Goal: Information Seeking & Learning: Compare options

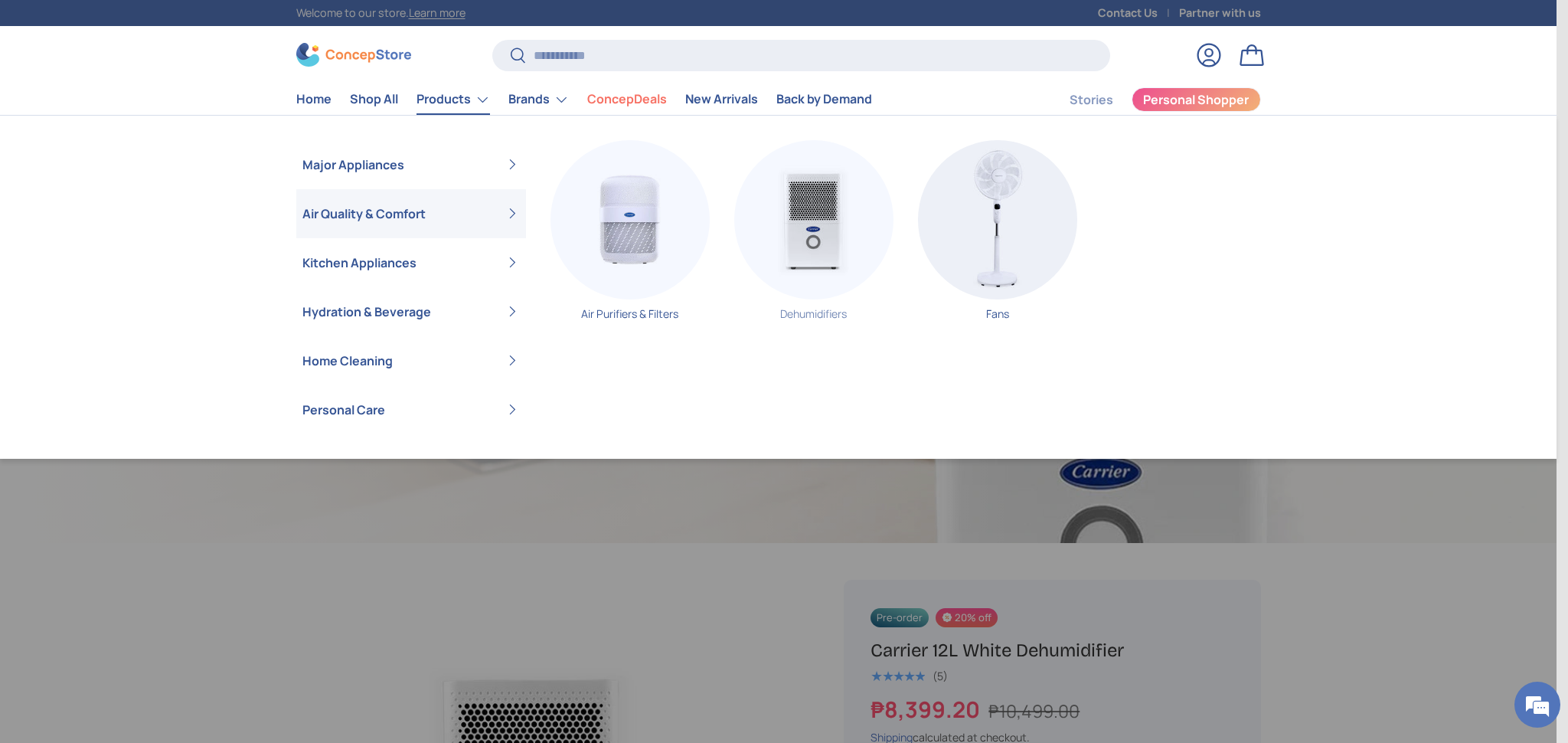
click at [787, 189] on img "Primary" at bounding box center [814, 219] width 159 height 159
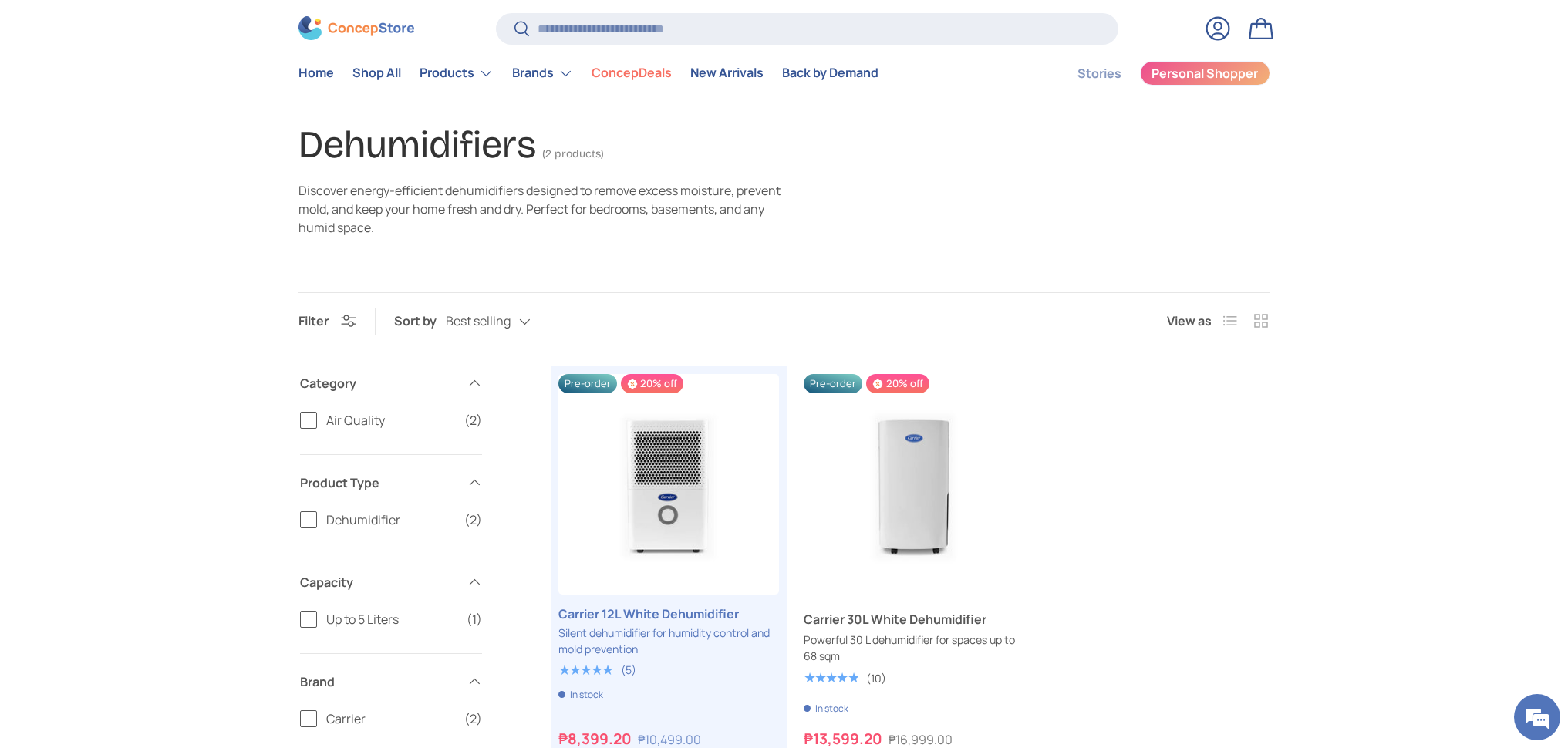
scroll to position [148, 0]
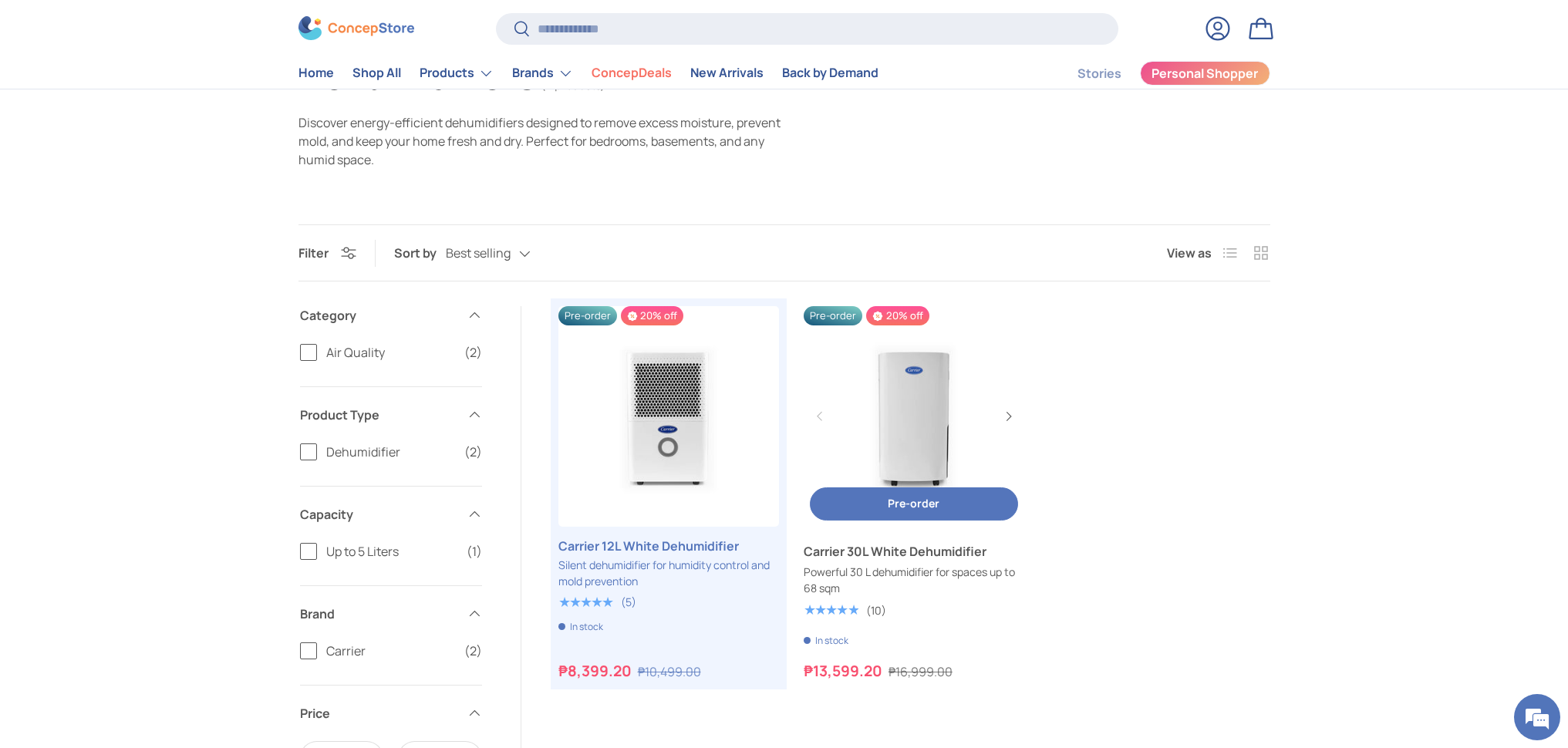
click at [935, 422] on link "Carrier 30L White Dehumidifier" at bounding box center [914, 416] width 221 height 221
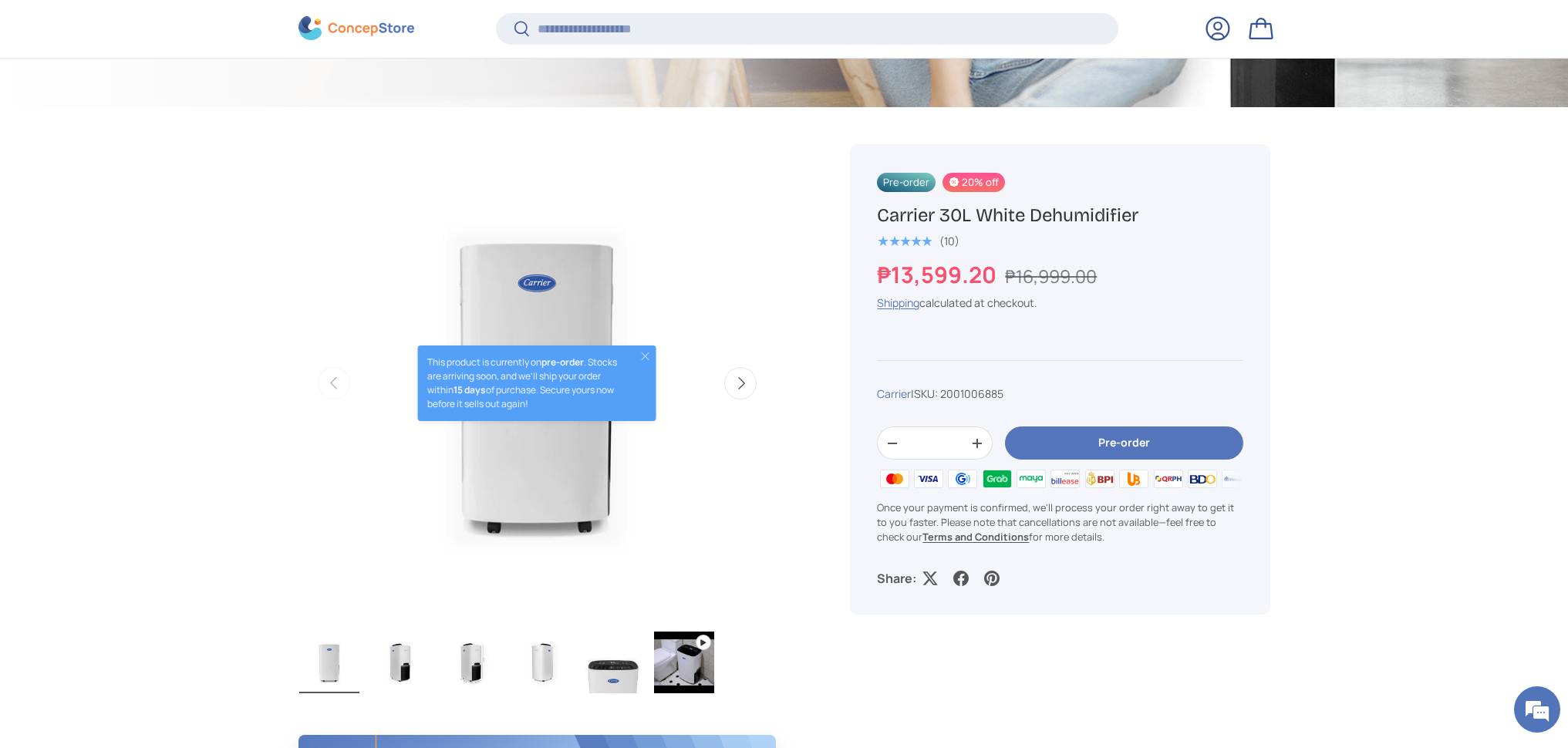
scroll to position [488, 0]
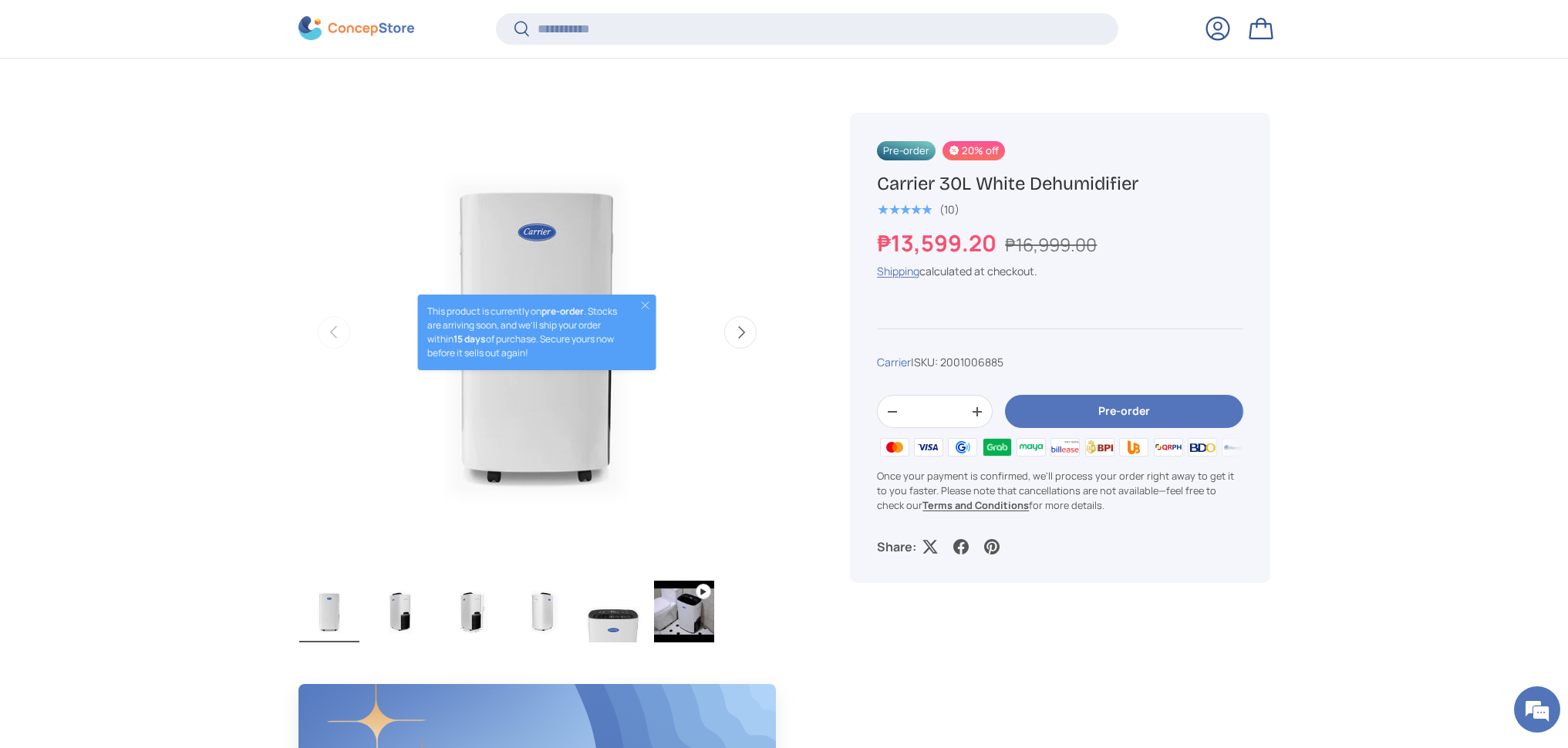
click at [683, 634] on img "Gallery Viewer" at bounding box center [683, 612] width 60 height 62
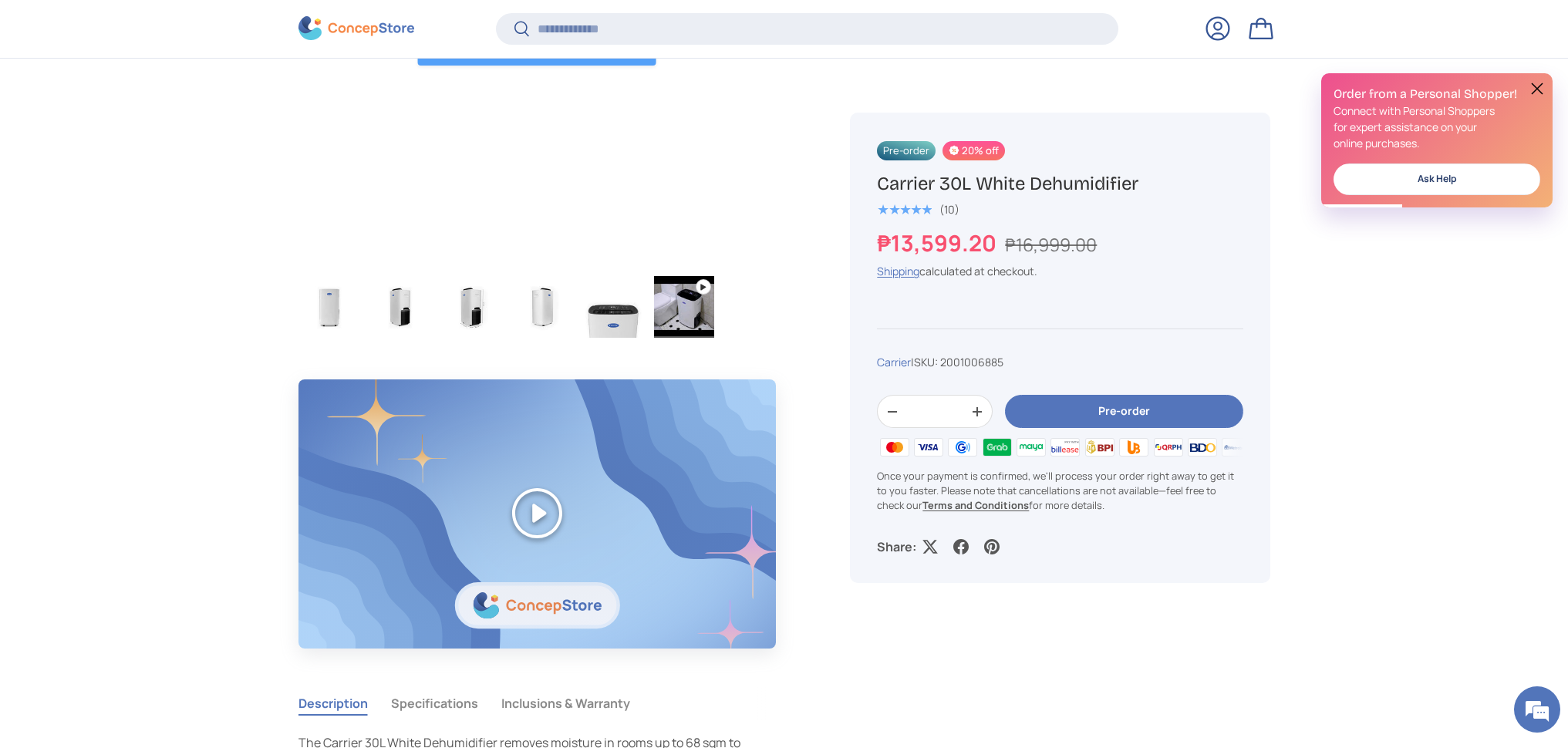
scroll to position [1157, 0]
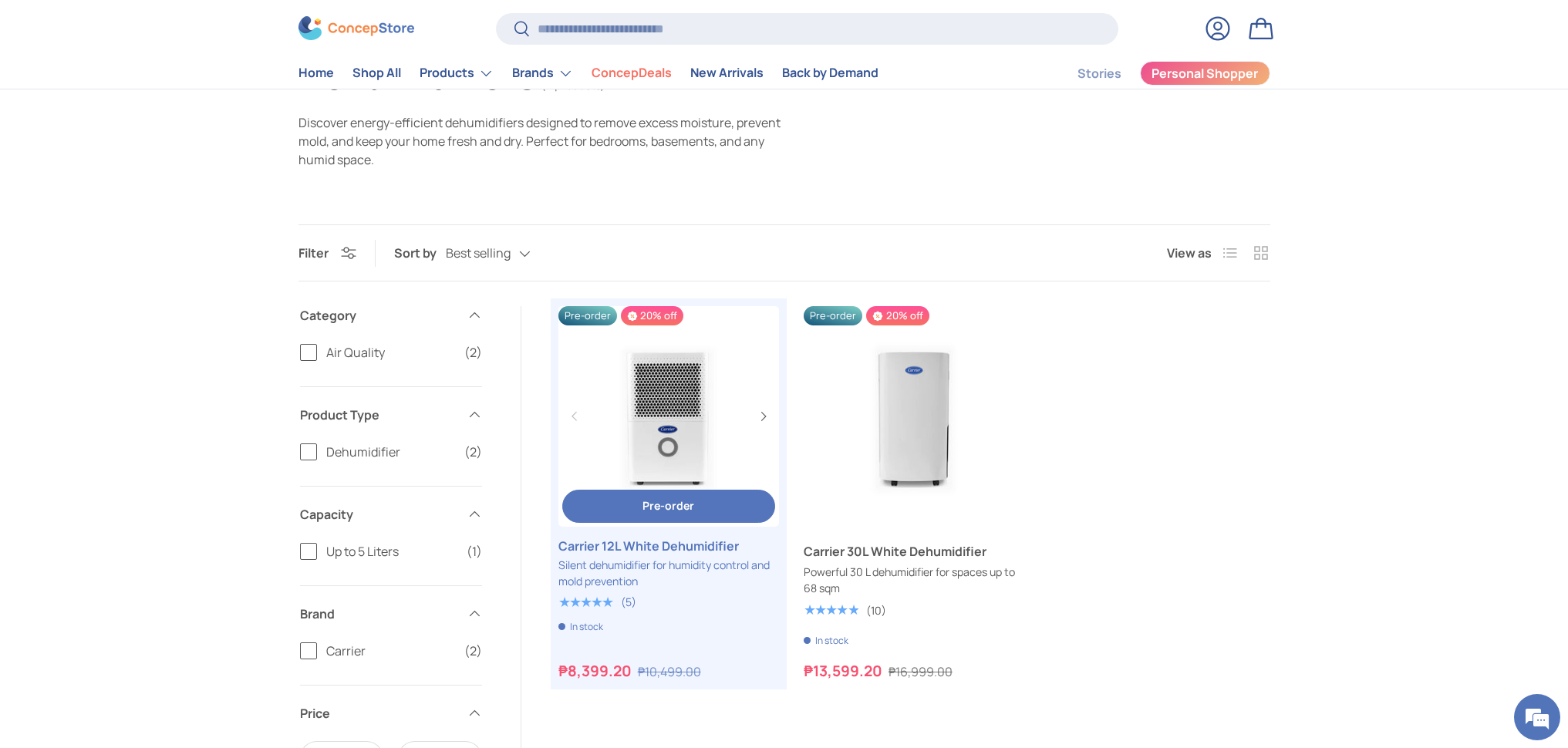
click at [610, 434] on link "Carrier 12L White Dehumidifier" at bounding box center [668, 416] width 221 height 221
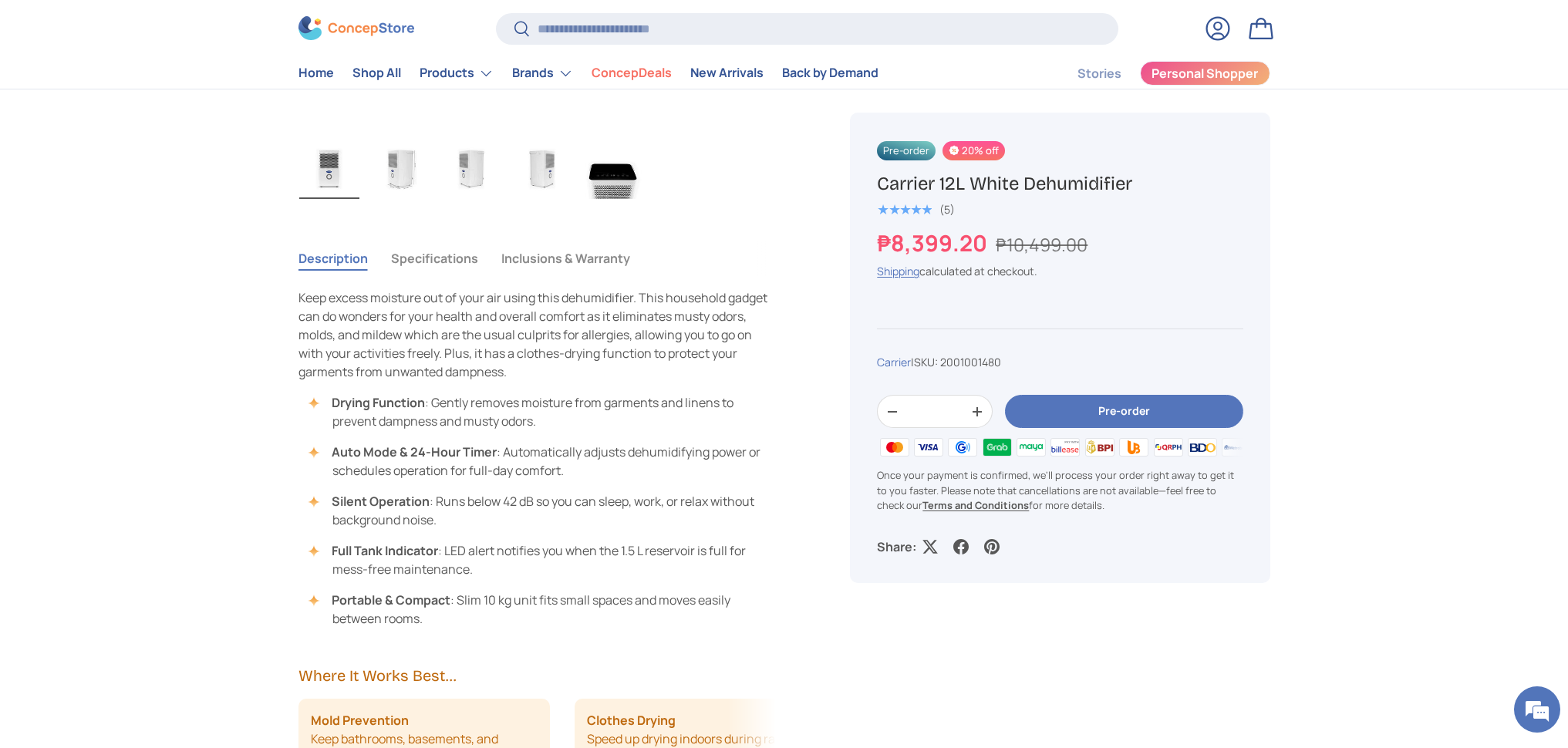
scroll to position [664, 0]
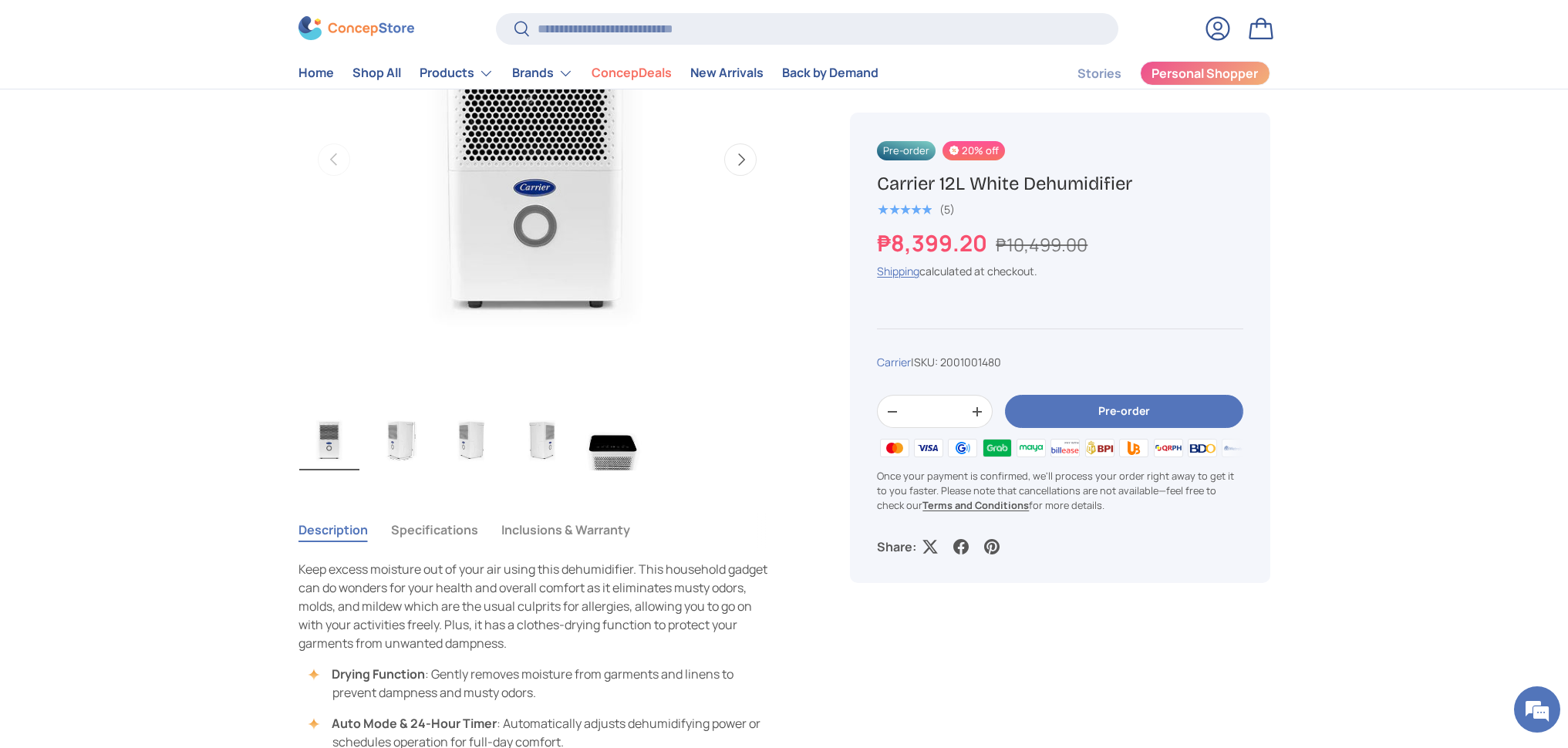
drag, startPoint x: 1090, startPoint y: 500, endPoint x: 1096, endPoint y: 485, distance: 16.2
click at [1096, 485] on p "Once your payment is confirmed, we'll process your order right away to get it t…" at bounding box center [1059, 492] width 365 height 45
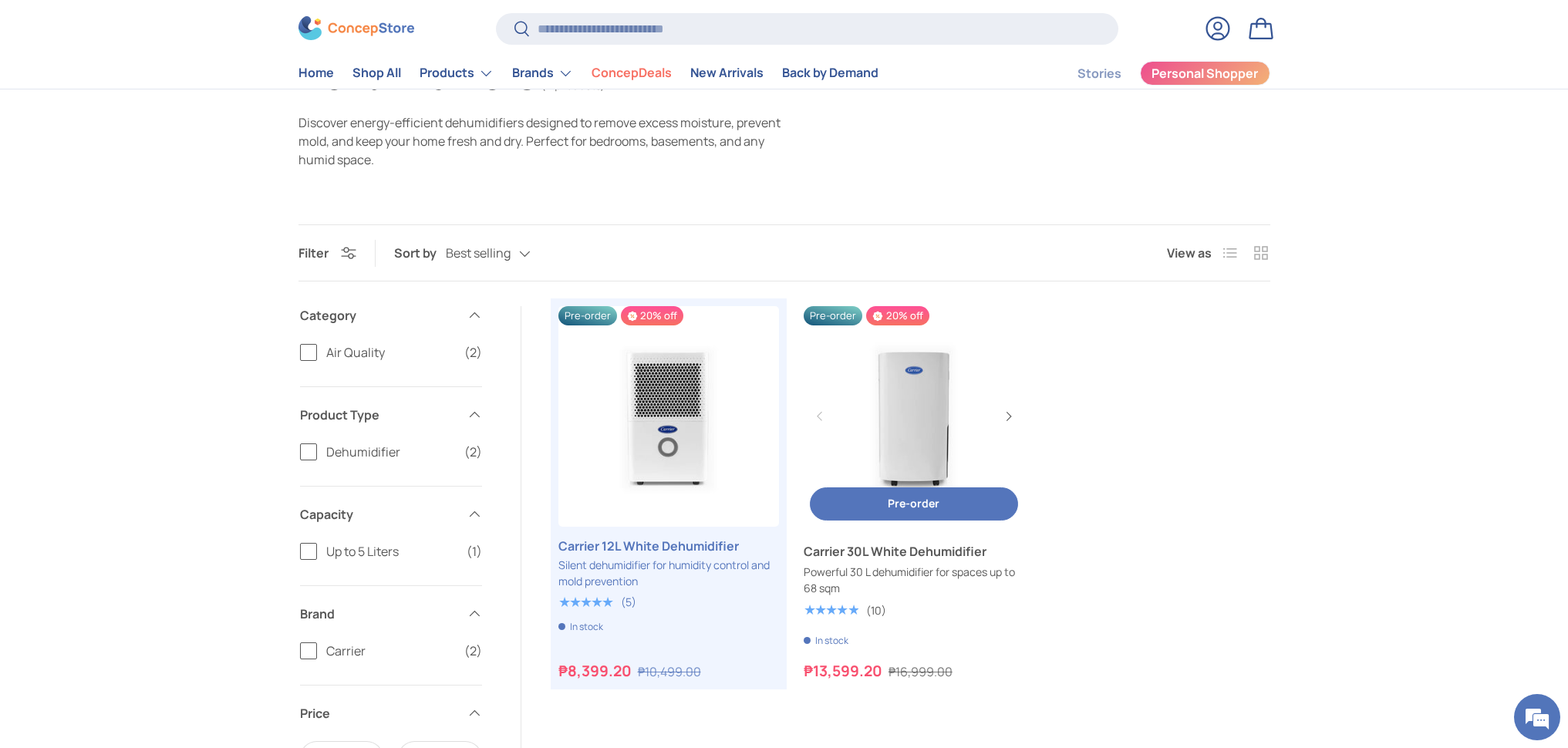
click at [939, 391] on link "Carrier 30L White Dehumidifier" at bounding box center [914, 416] width 221 height 221
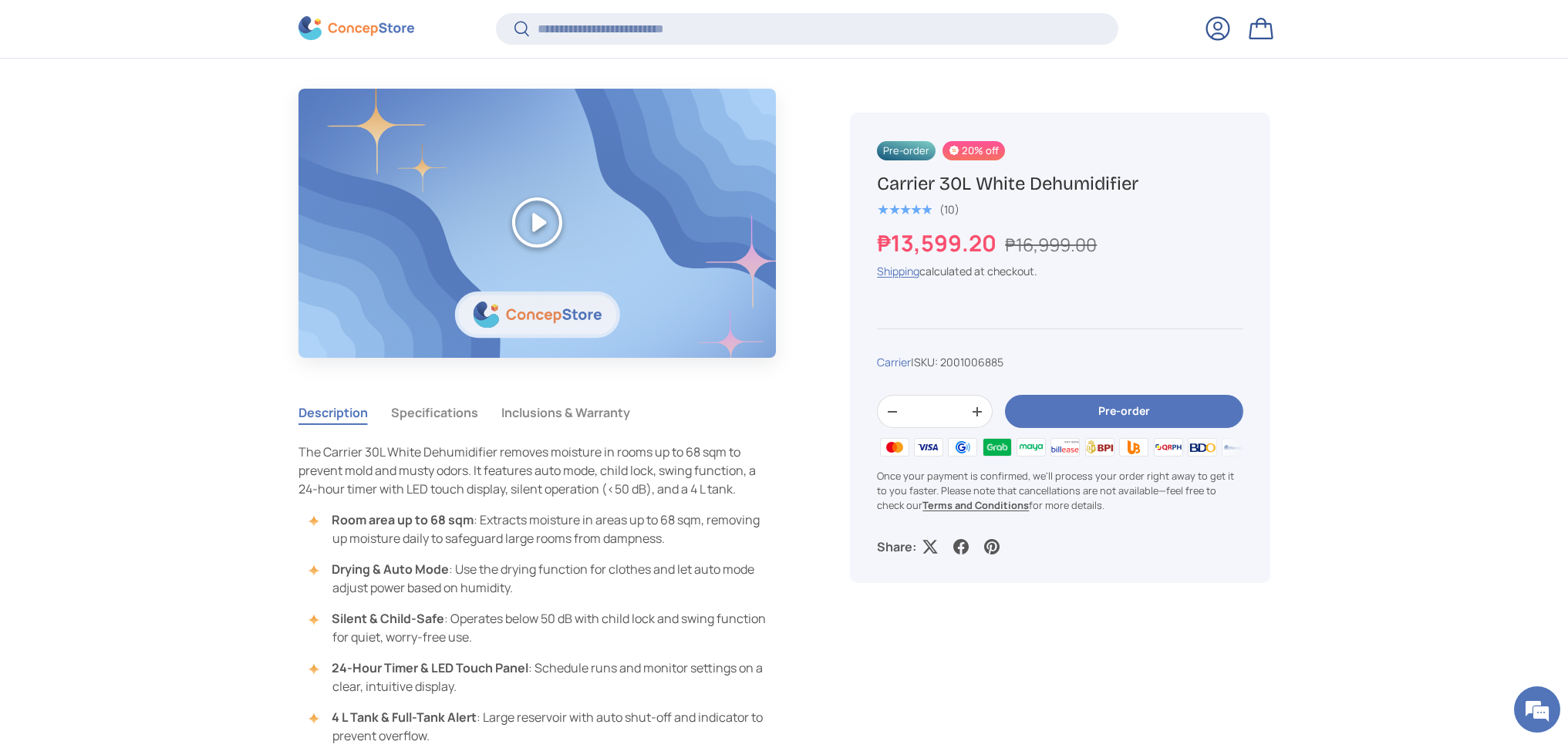
scroll to position [1316, 0]
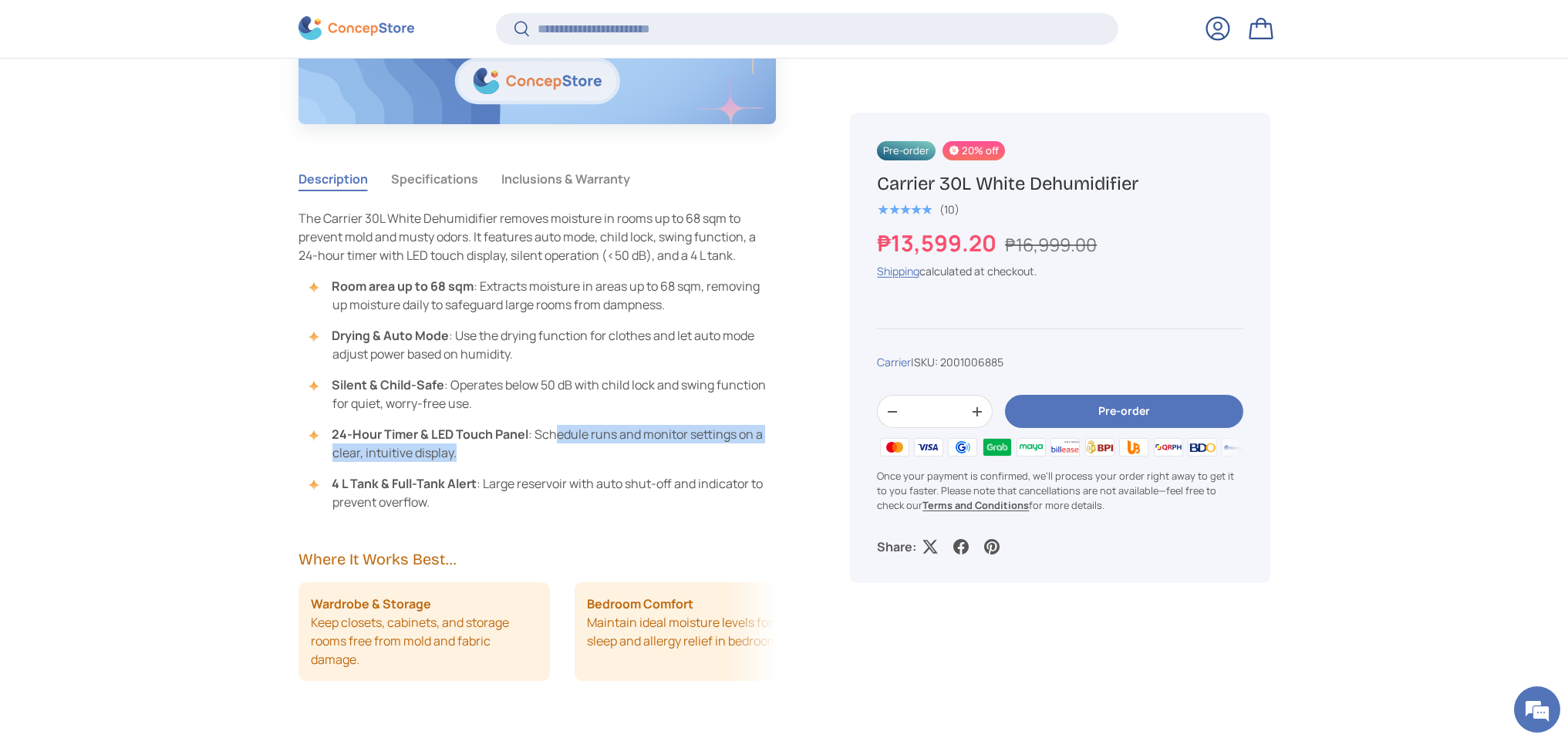
drag, startPoint x: 551, startPoint y: 445, endPoint x: 556, endPoint y: 430, distance: 15.8
click at [556, 430] on li "24-Hour Timer & LED Touch Panel : Schedule runs and monitor settings on a clear…" at bounding box center [545, 444] width 462 height 37
click at [554, 445] on li "24-Hour Timer & LED Touch Panel : Schedule runs and monitor settings on a clear…" at bounding box center [545, 444] width 462 height 37
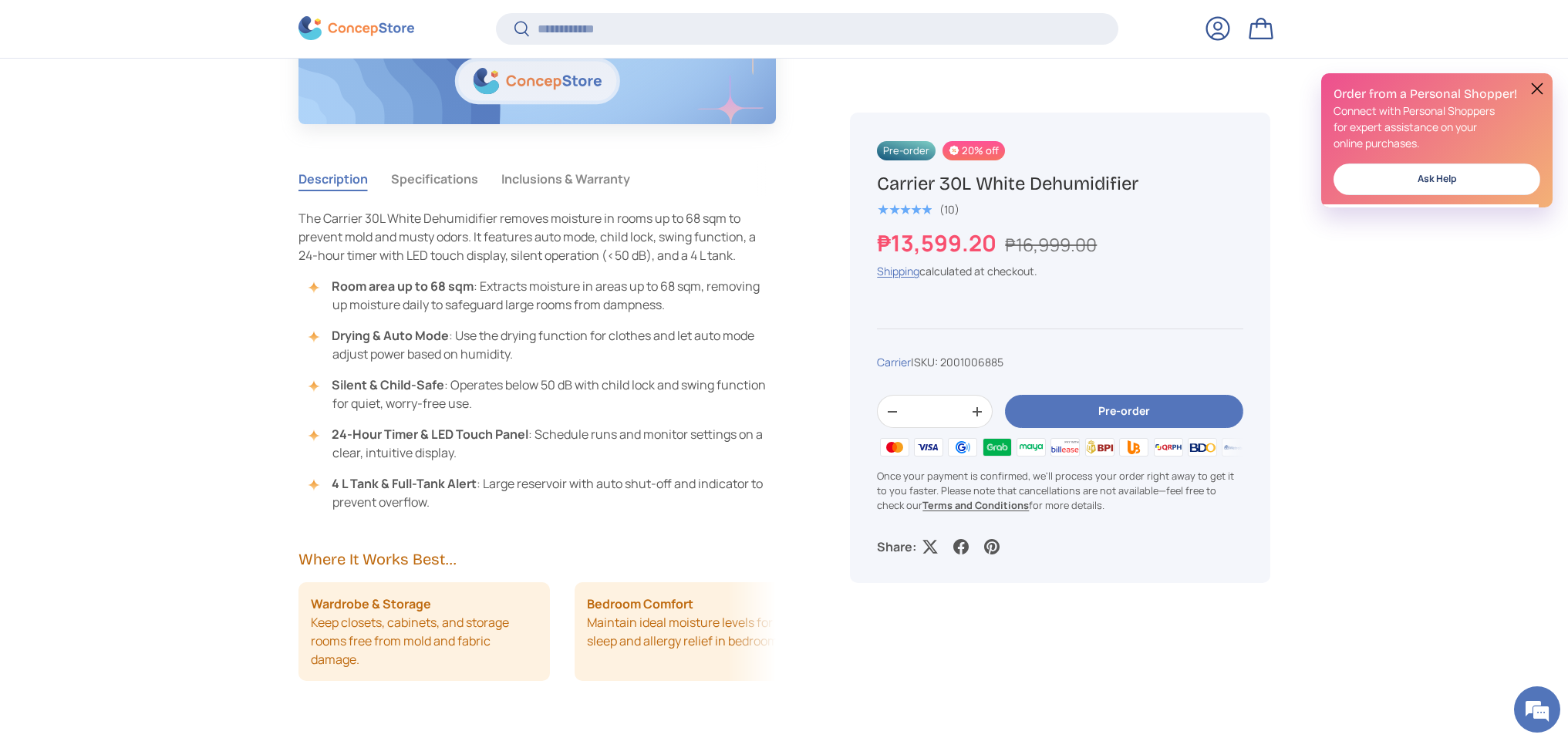
click at [532, 487] on li "4 L Tank & Full-Tank Alert : Large reservoir with auto shut-off and indicator t…" at bounding box center [545, 493] width 462 height 37
drag, startPoint x: 522, startPoint y: 500, endPoint x: 527, endPoint y: 486, distance: 14.9
click at [527, 486] on li "4 L Tank & Full-Tank Alert : Large reservoir with auto shut-off and indicator t…" at bounding box center [545, 493] width 462 height 37
click at [444, 189] on button "Specifications" at bounding box center [434, 179] width 87 height 35
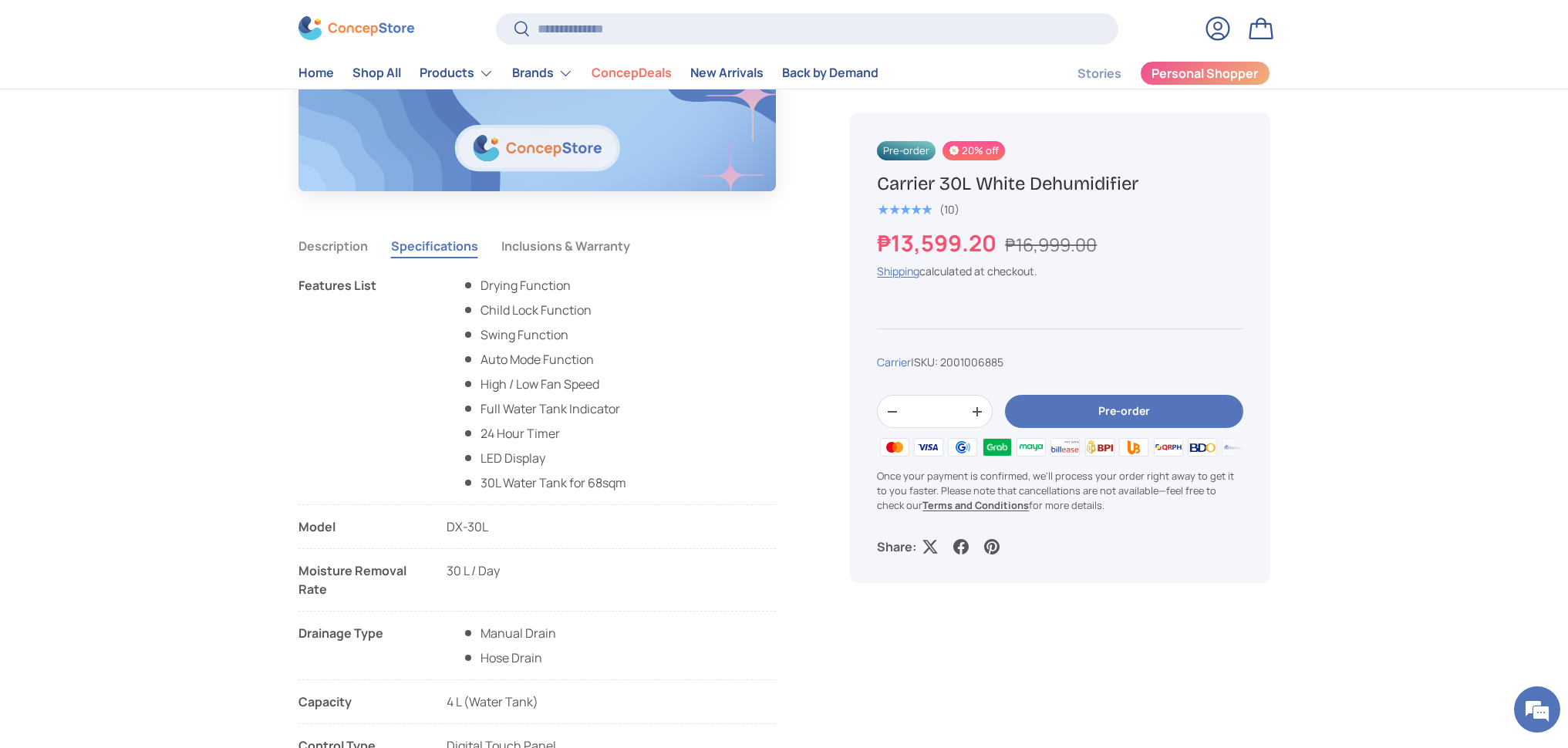
scroll to position [1137, 0]
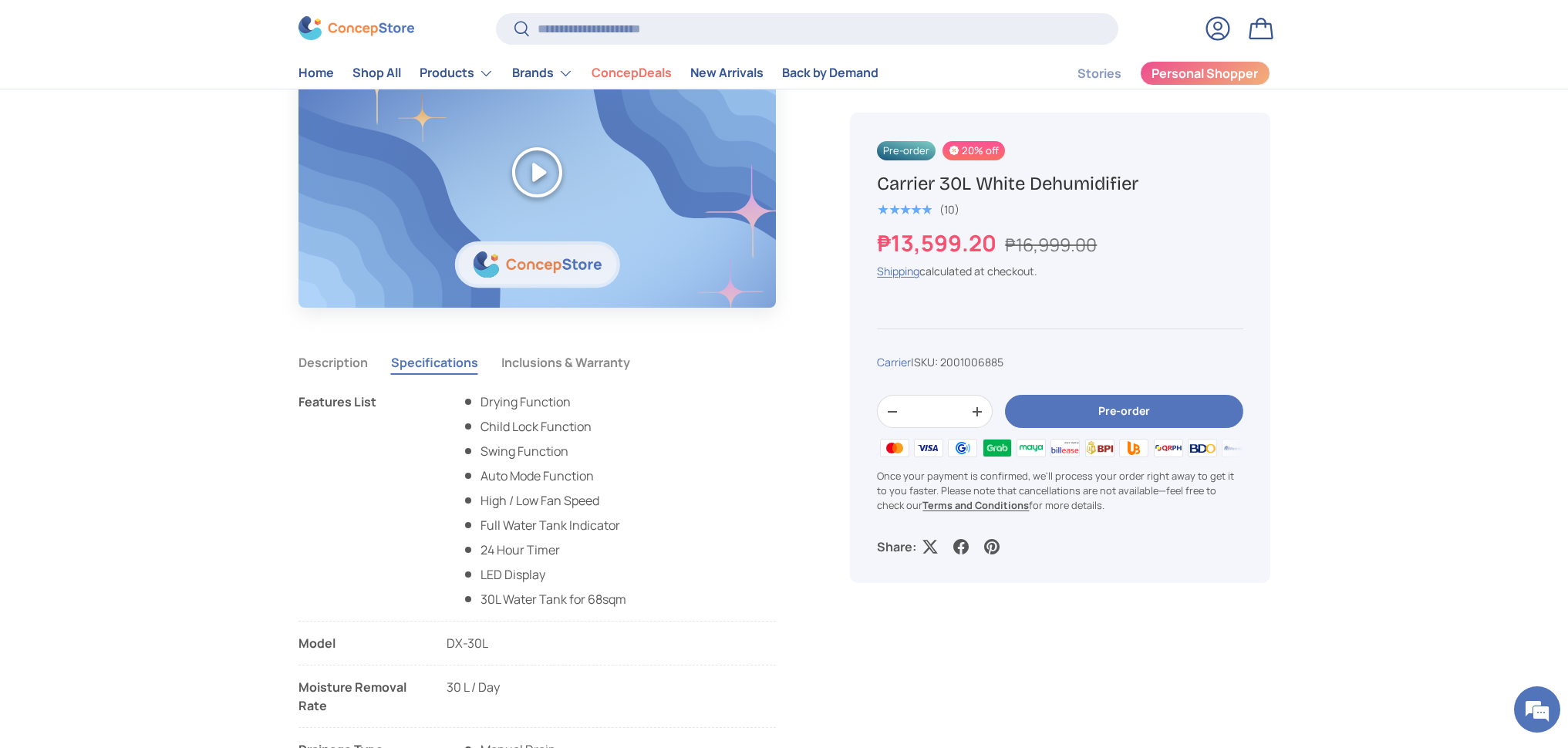
click at [553, 364] on button "Inclusions & Warranty" at bounding box center [565, 362] width 129 height 35
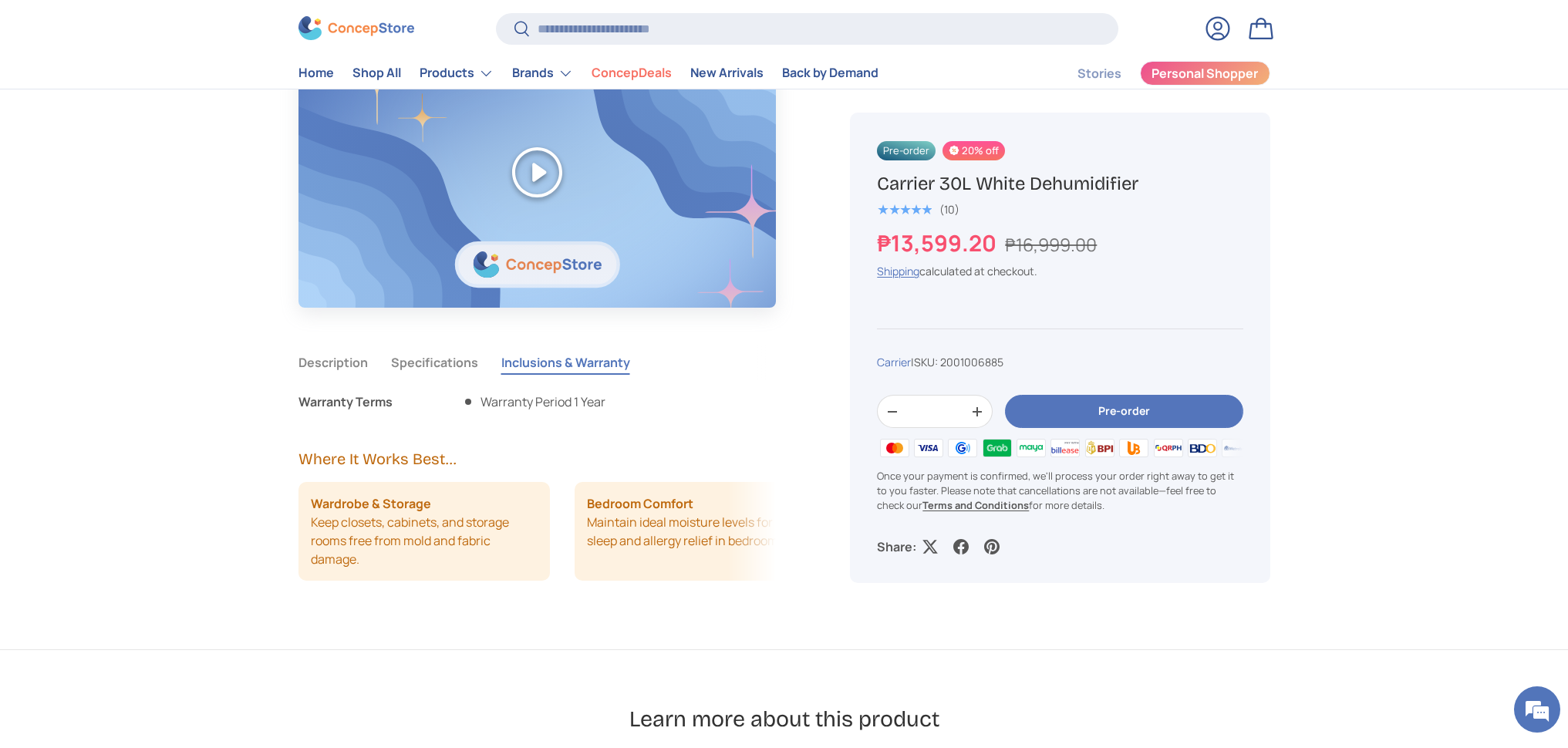
click at [438, 358] on button "Specifications" at bounding box center [434, 362] width 87 height 35
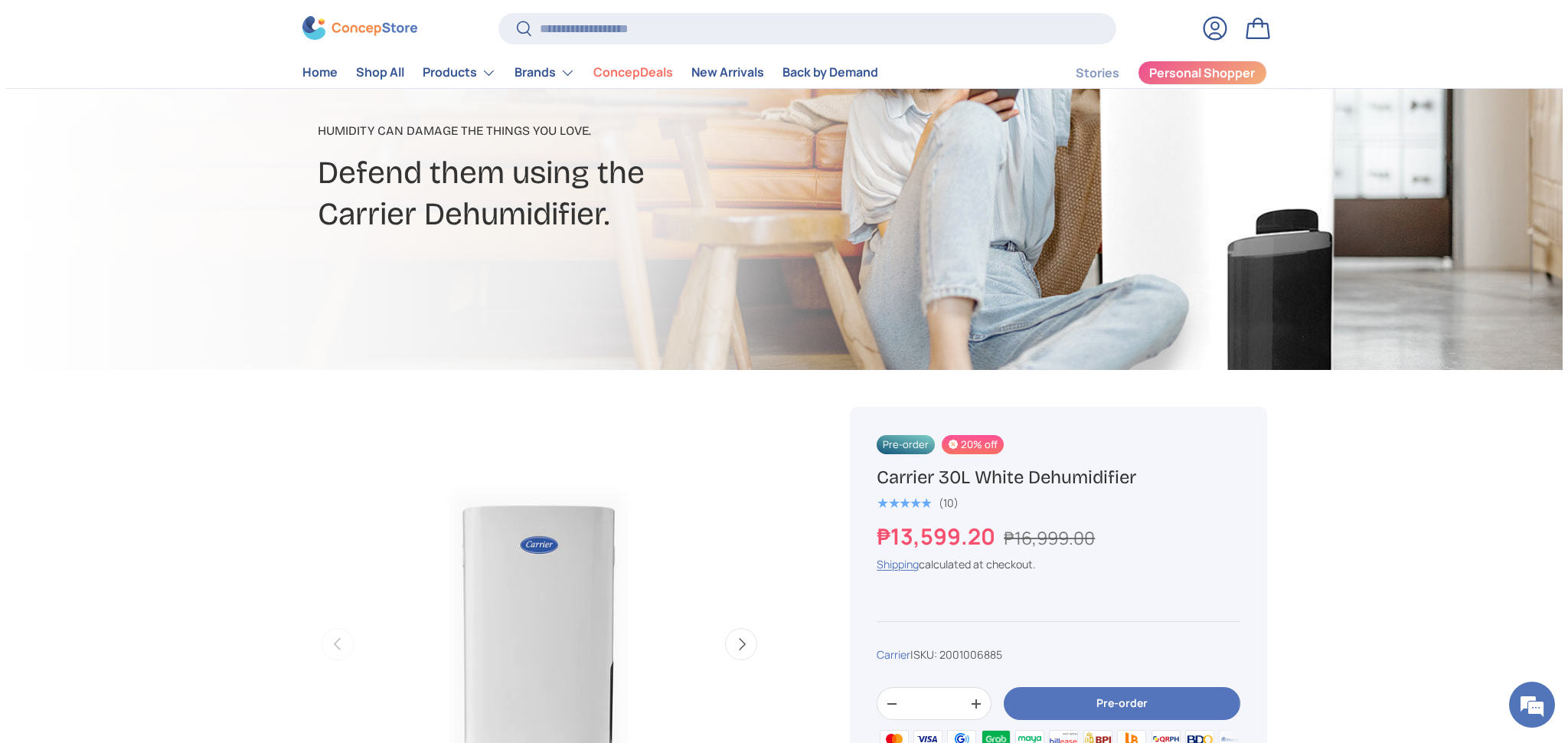
scroll to position [0, 0]
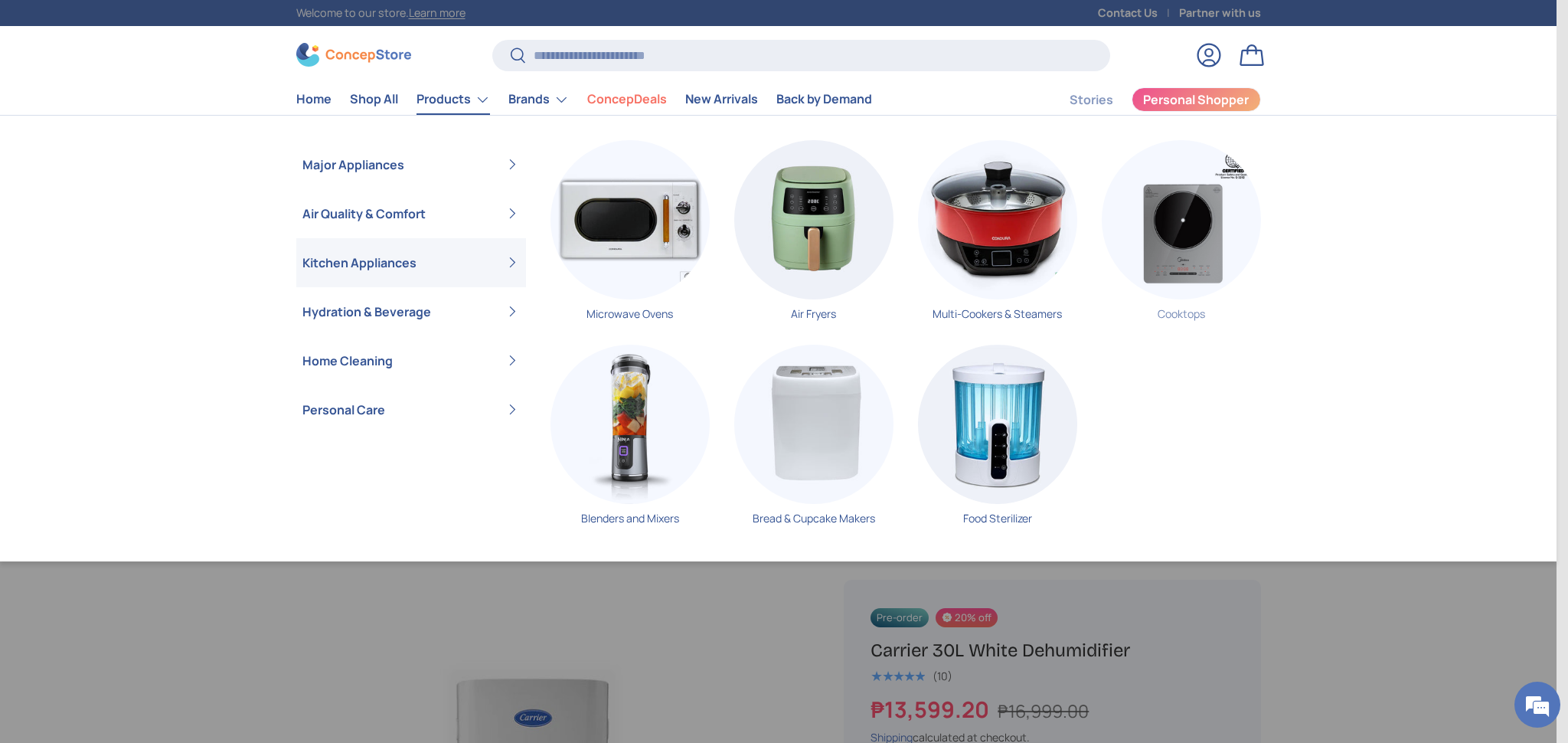
click at [1235, 259] on img "Primary" at bounding box center [1181, 219] width 159 height 159
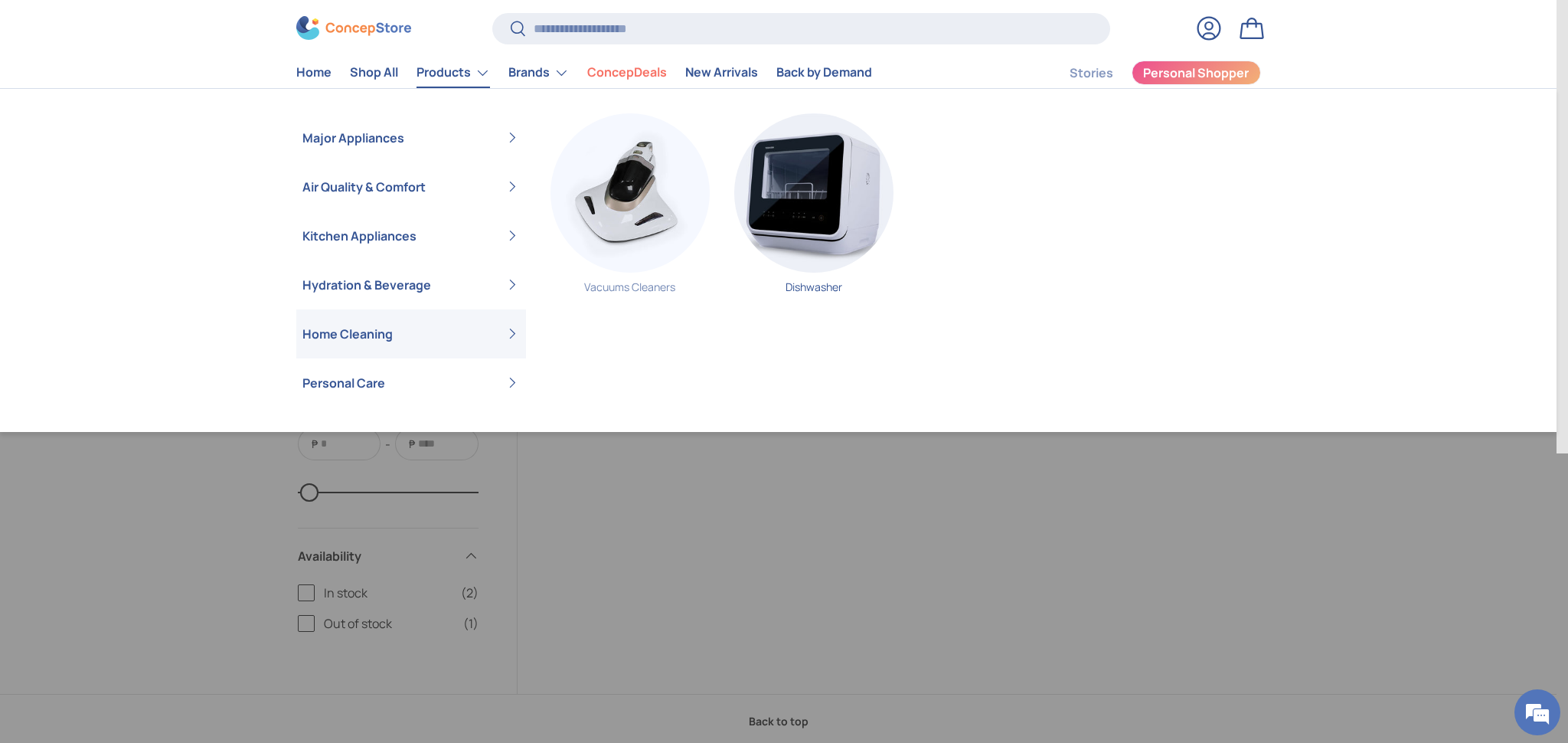
click at [650, 220] on img "Primary" at bounding box center [630, 192] width 159 height 159
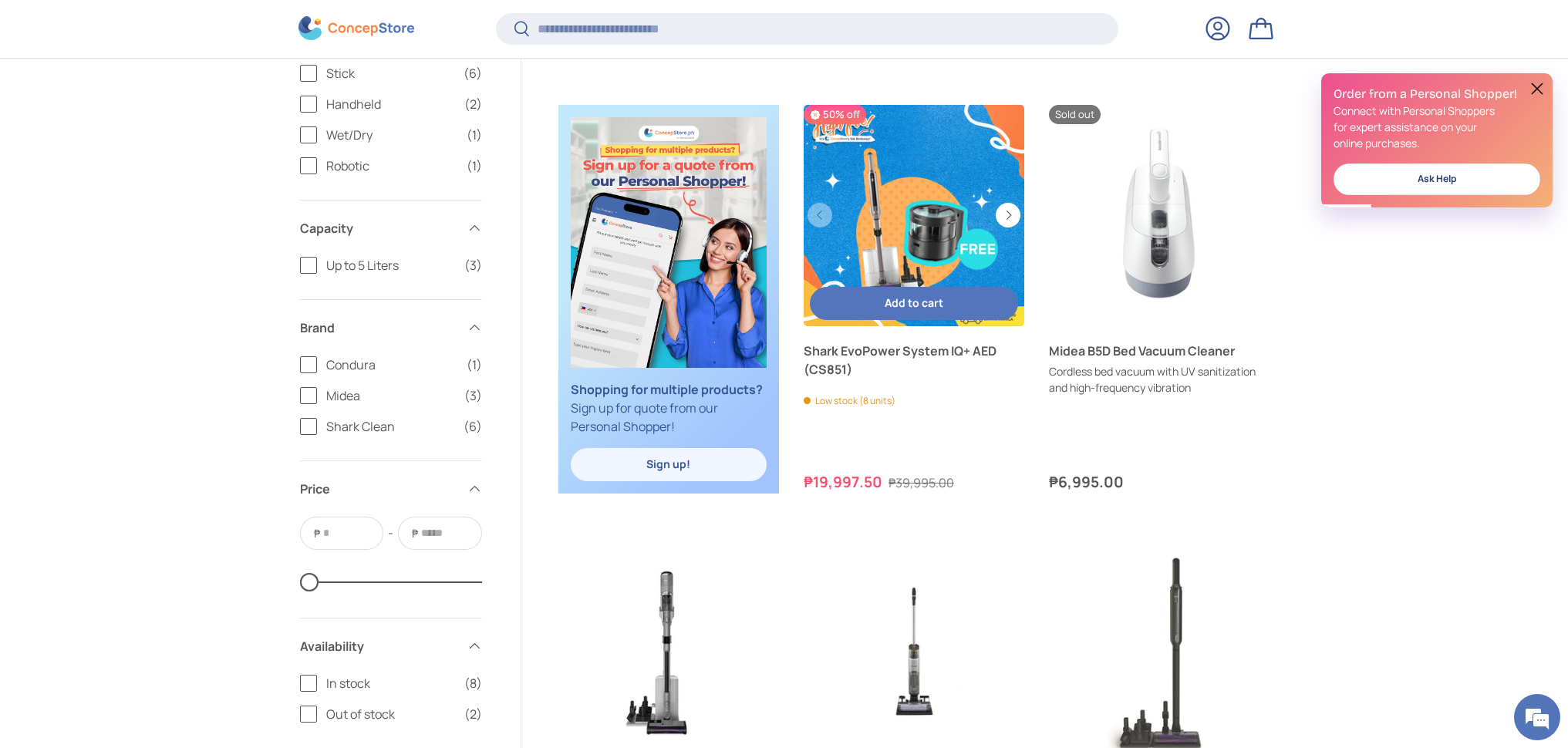
click at [956, 231] on link "Shark EvoPower System IQ+ AED (CS851)" at bounding box center [914, 215] width 221 height 221
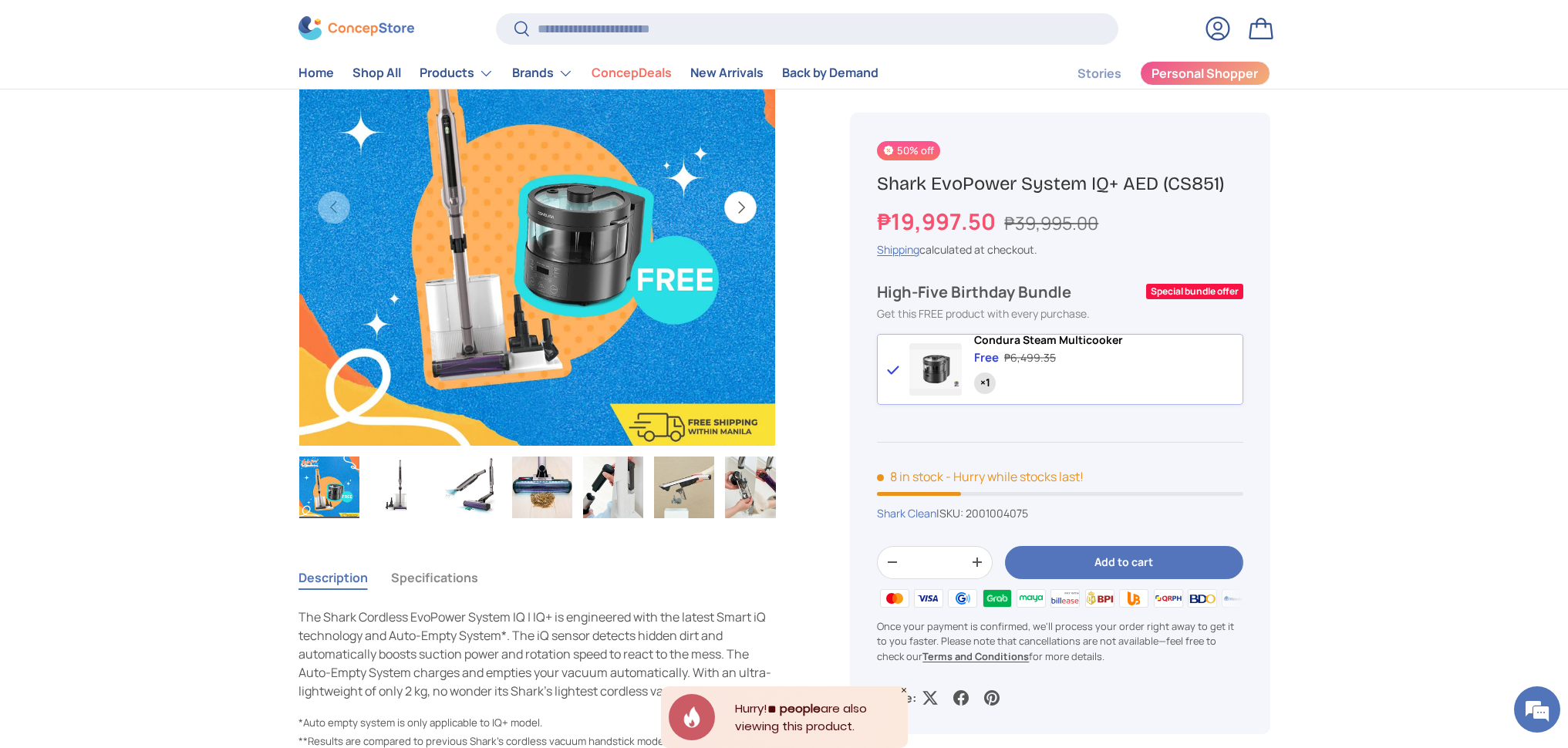
scroll to position [347, 0]
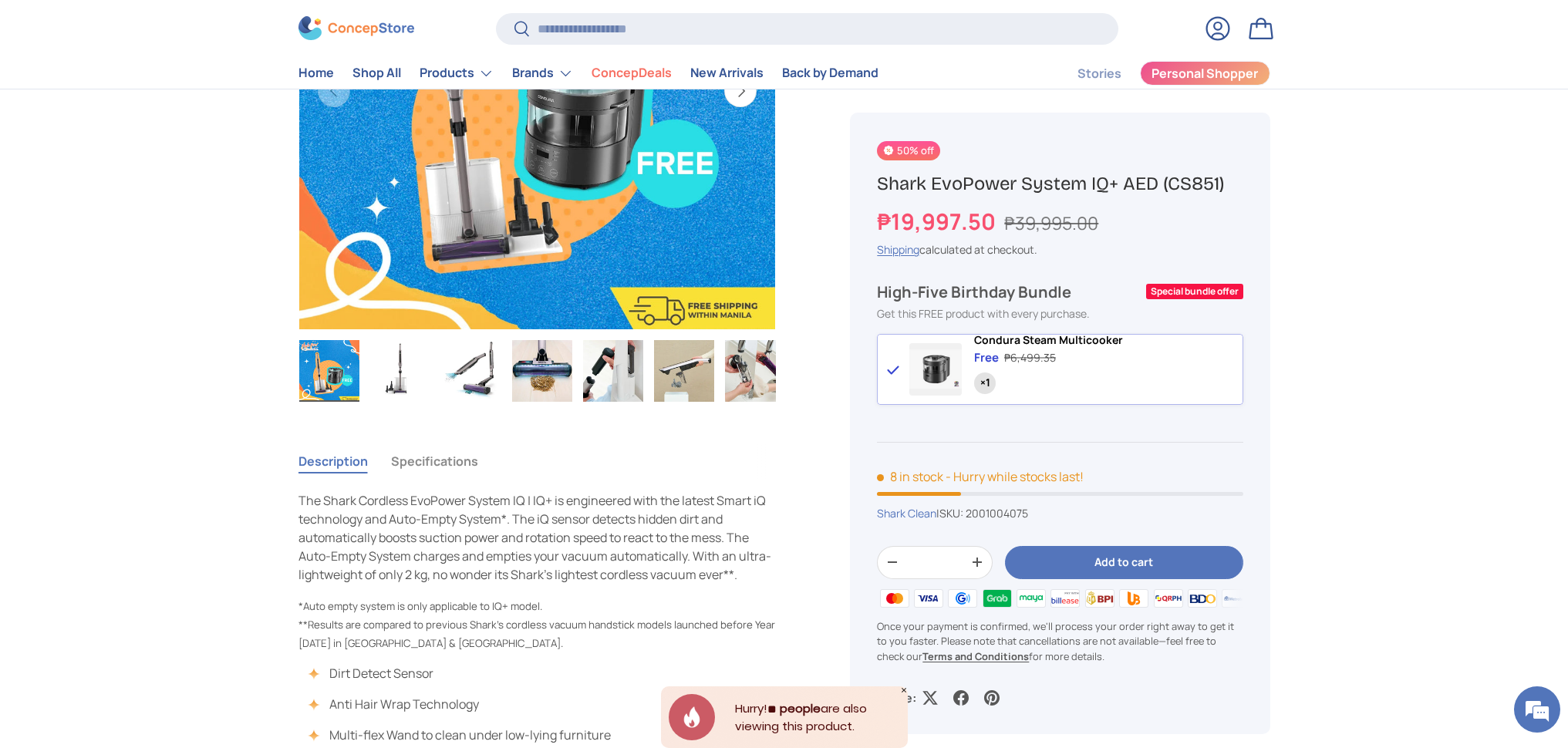
click at [393, 386] on img "Gallery Viewer" at bounding box center [399, 371] width 60 height 62
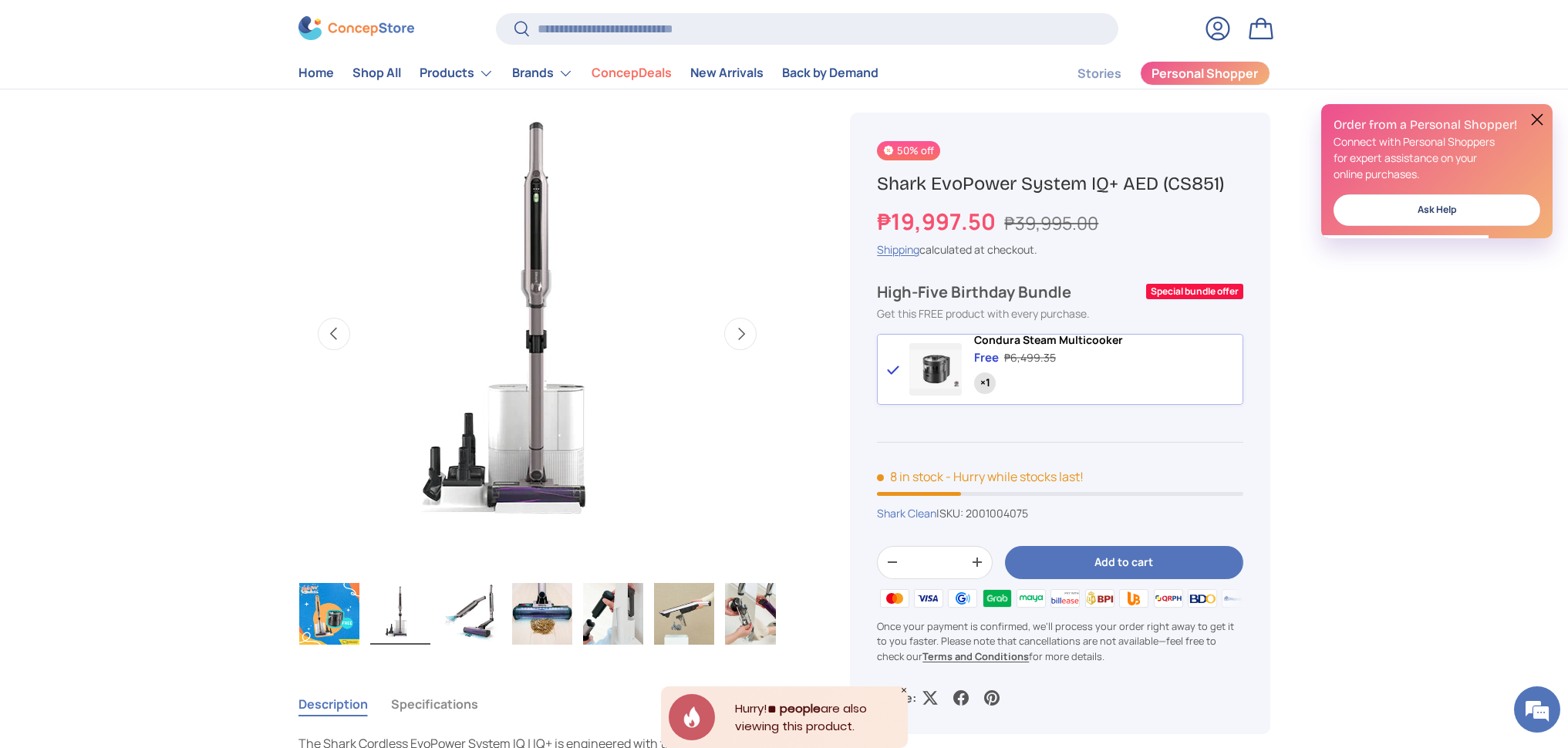
scroll to position [0, 0]
drag, startPoint x: 440, startPoint y: 624, endPoint x: 450, endPoint y: 626, distance: 10.2
click at [441, 625] on button "Load image 3 in gallery view" at bounding box center [471, 614] width 62 height 63
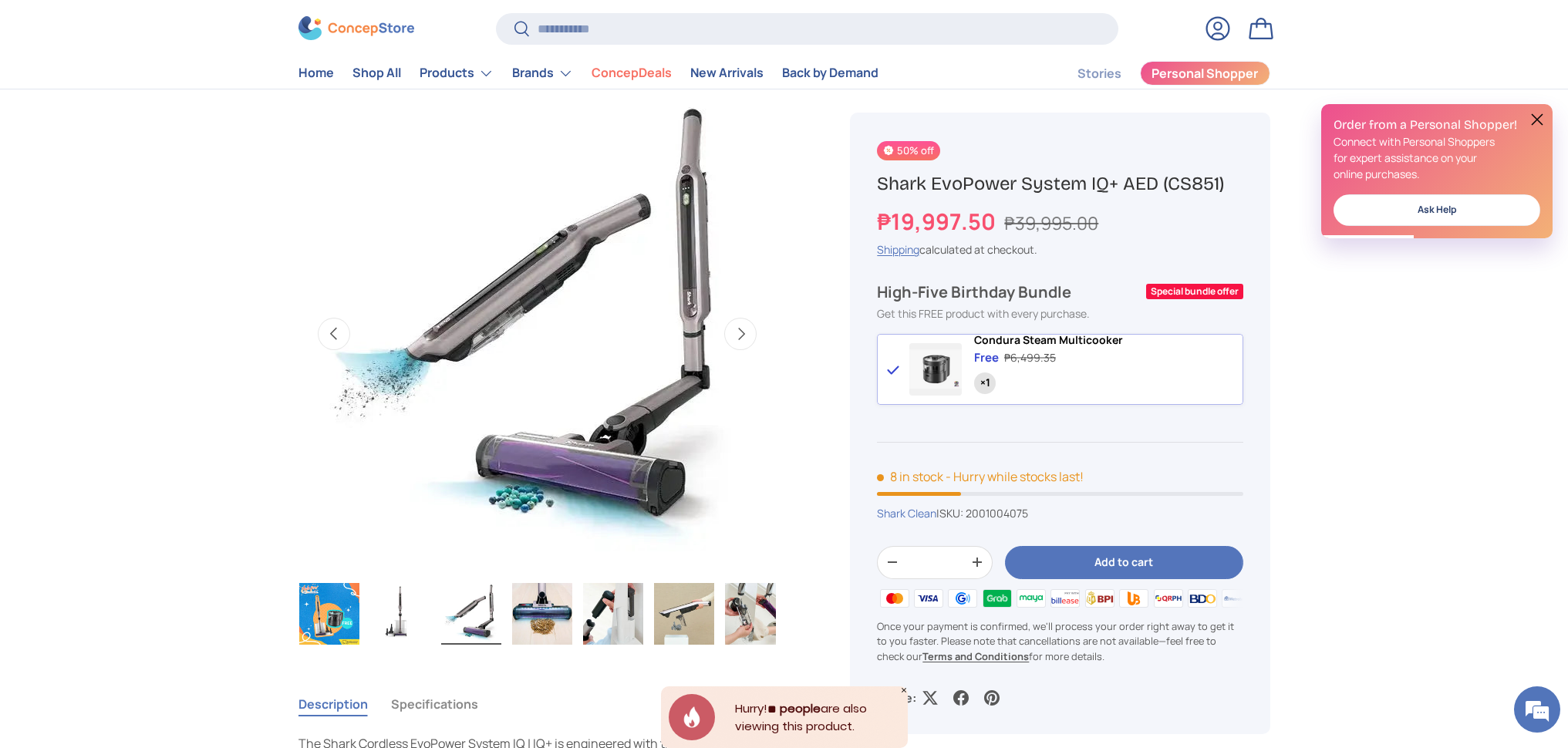
click at [534, 622] on img "Gallery Viewer" at bounding box center [542, 614] width 60 height 62
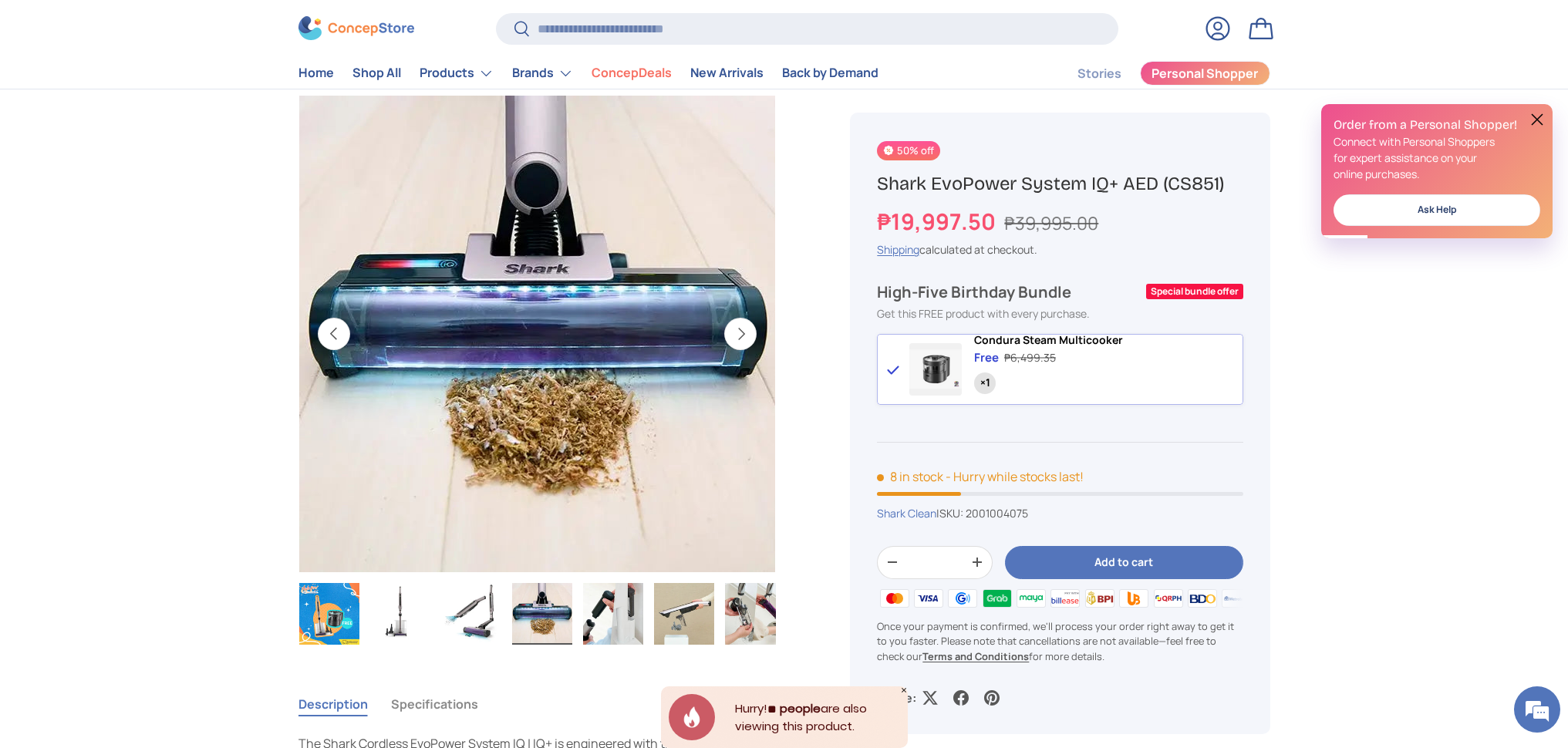
click at [588, 622] on img "Gallery Viewer" at bounding box center [612, 614] width 60 height 62
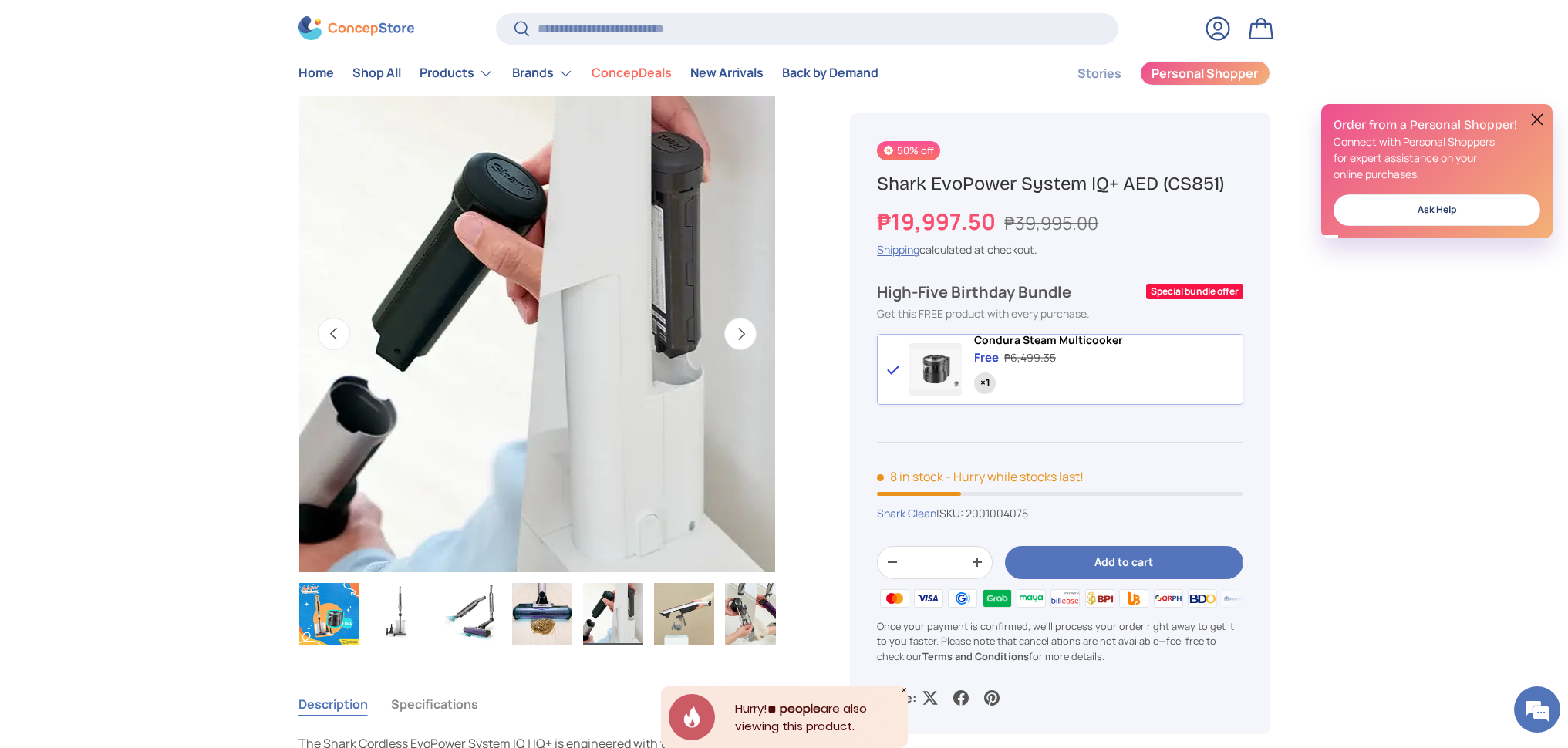
click at [670, 625] on img "Gallery Viewer" at bounding box center [683, 614] width 60 height 62
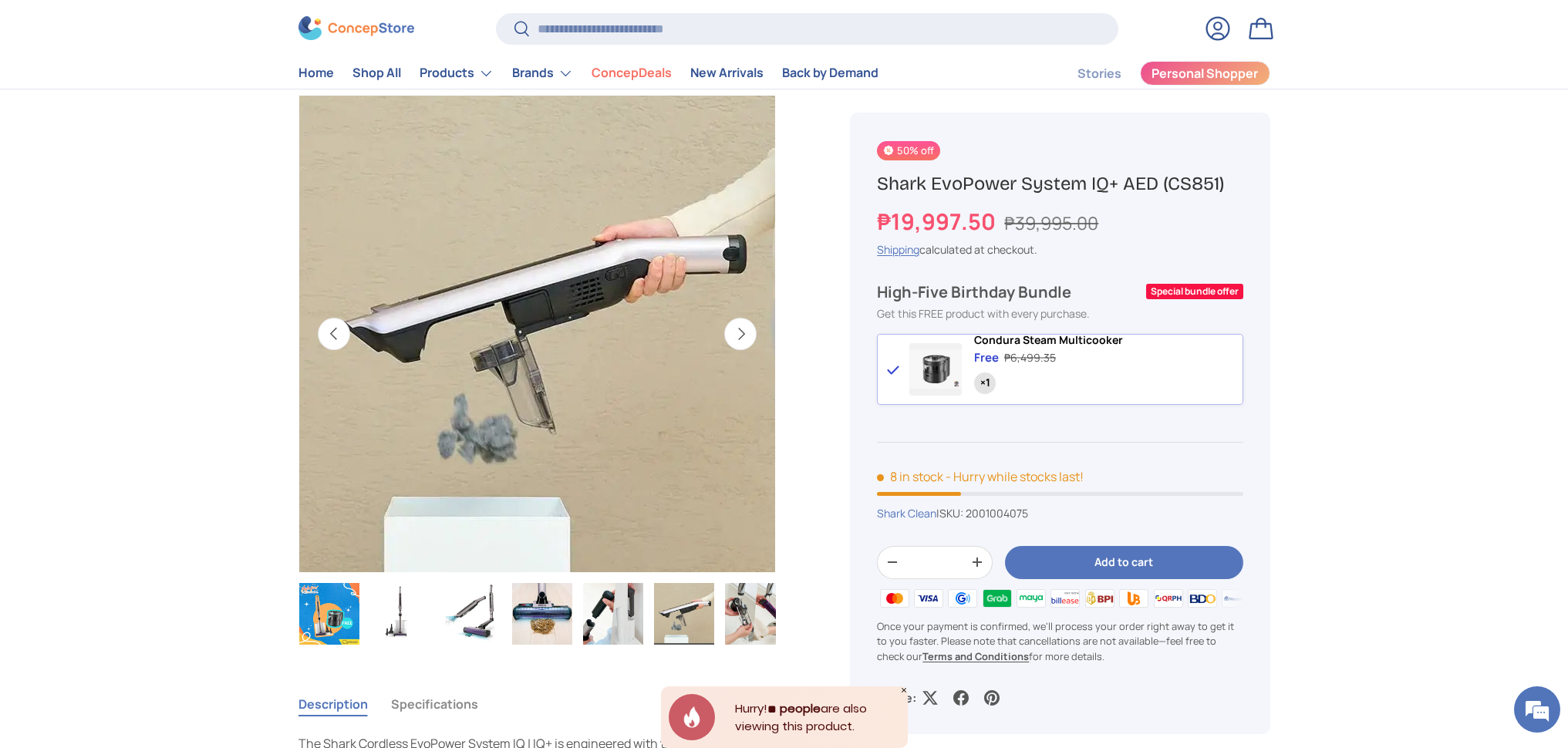
click at [735, 634] on img "Gallery Viewer" at bounding box center [755, 614] width 60 height 62
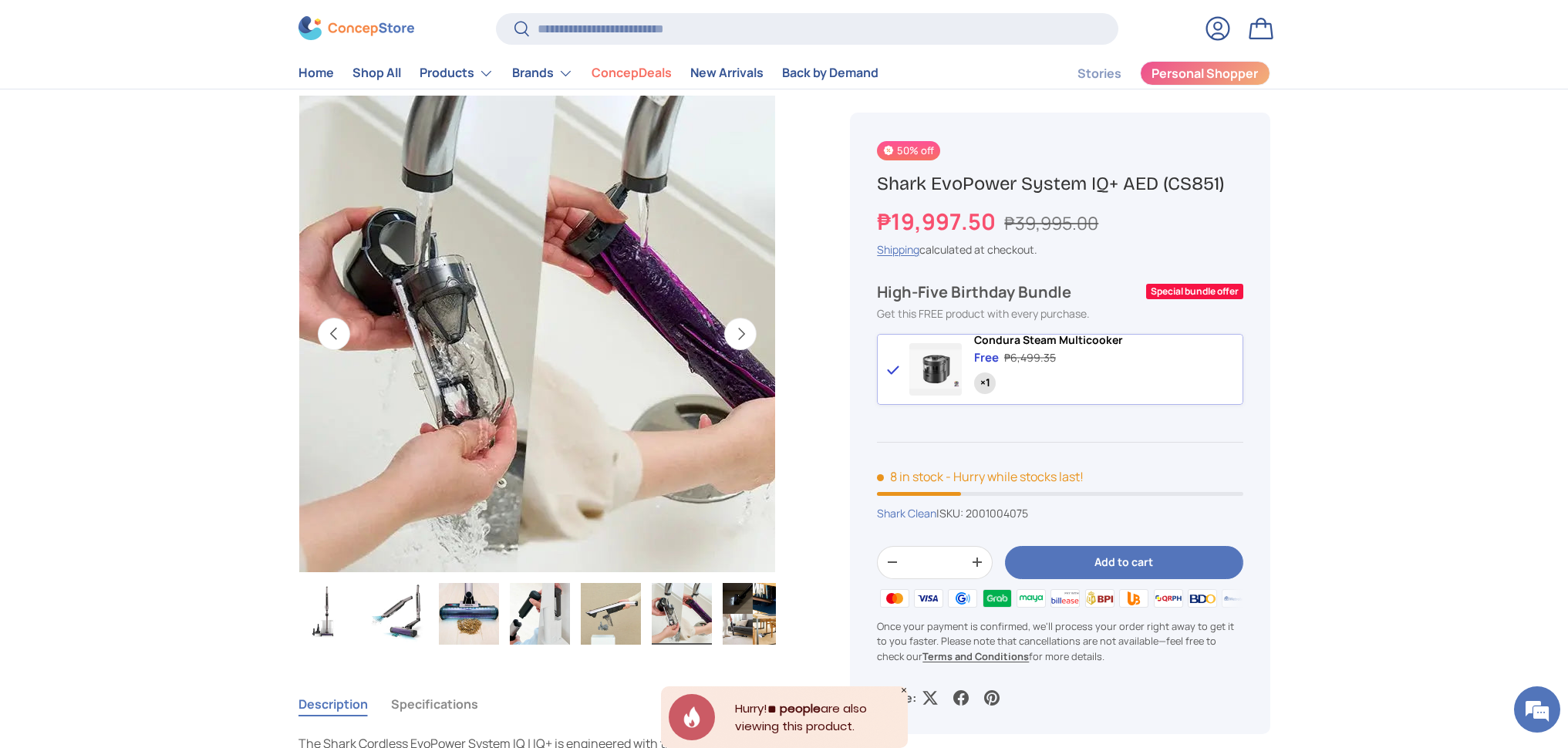
scroll to position [0, 80]
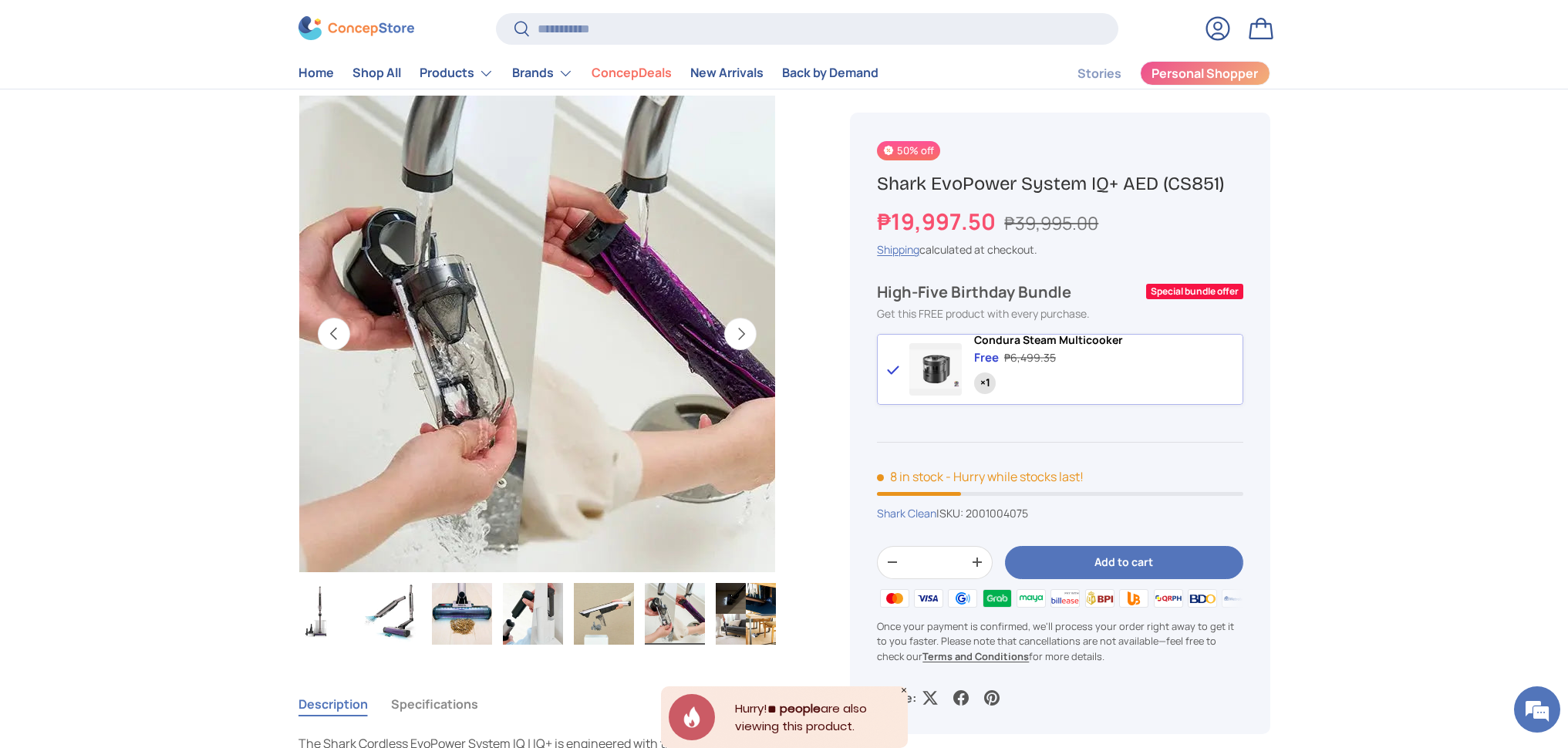
click at [758, 642] on img "Gallery Viewer" at bounding box center [745, 614] width 60 height 62
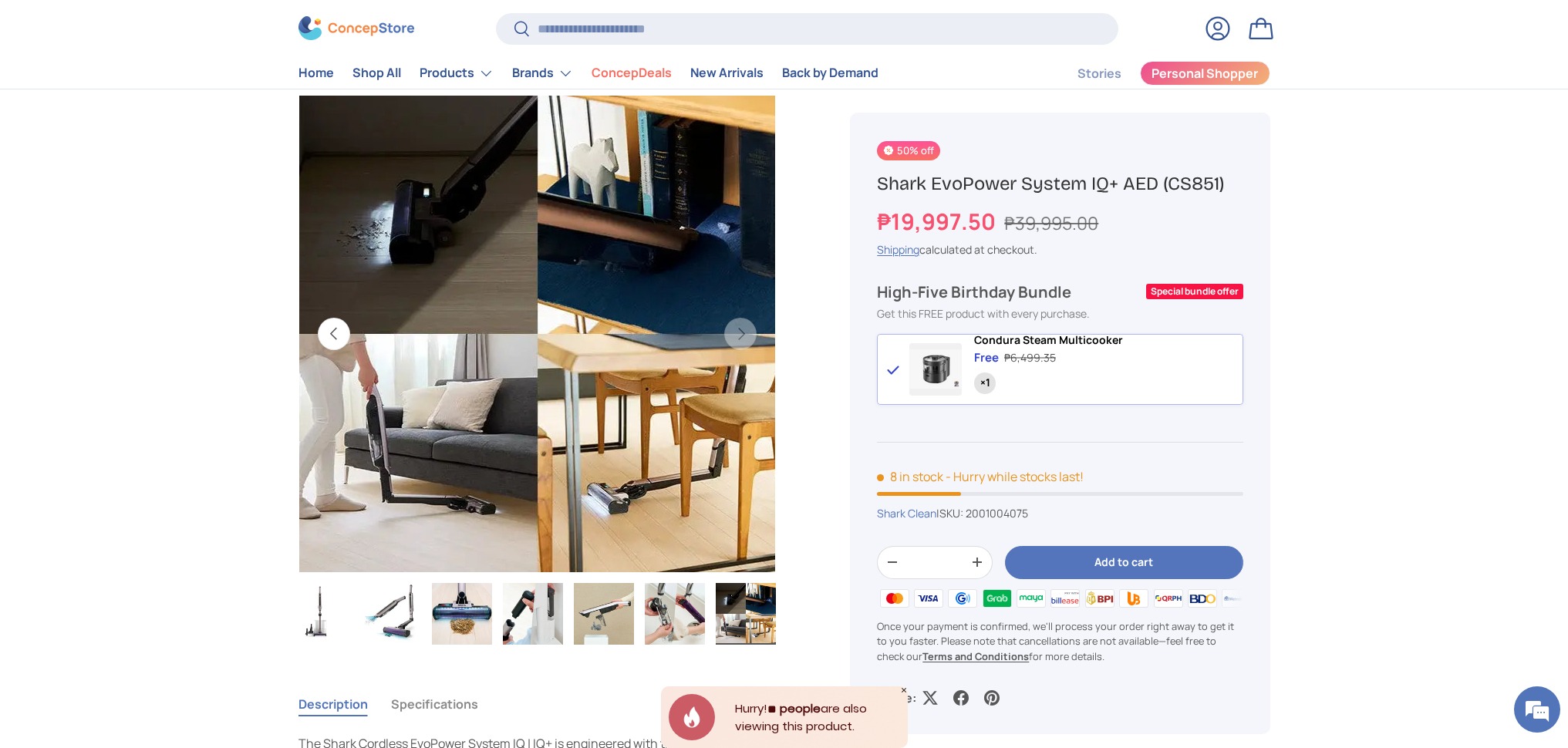
click at [906, 384] on div "Condura Steam Multicooker Free ₱6,499.35 ×1" at bounding box center [1059, 369] width 365 height 71
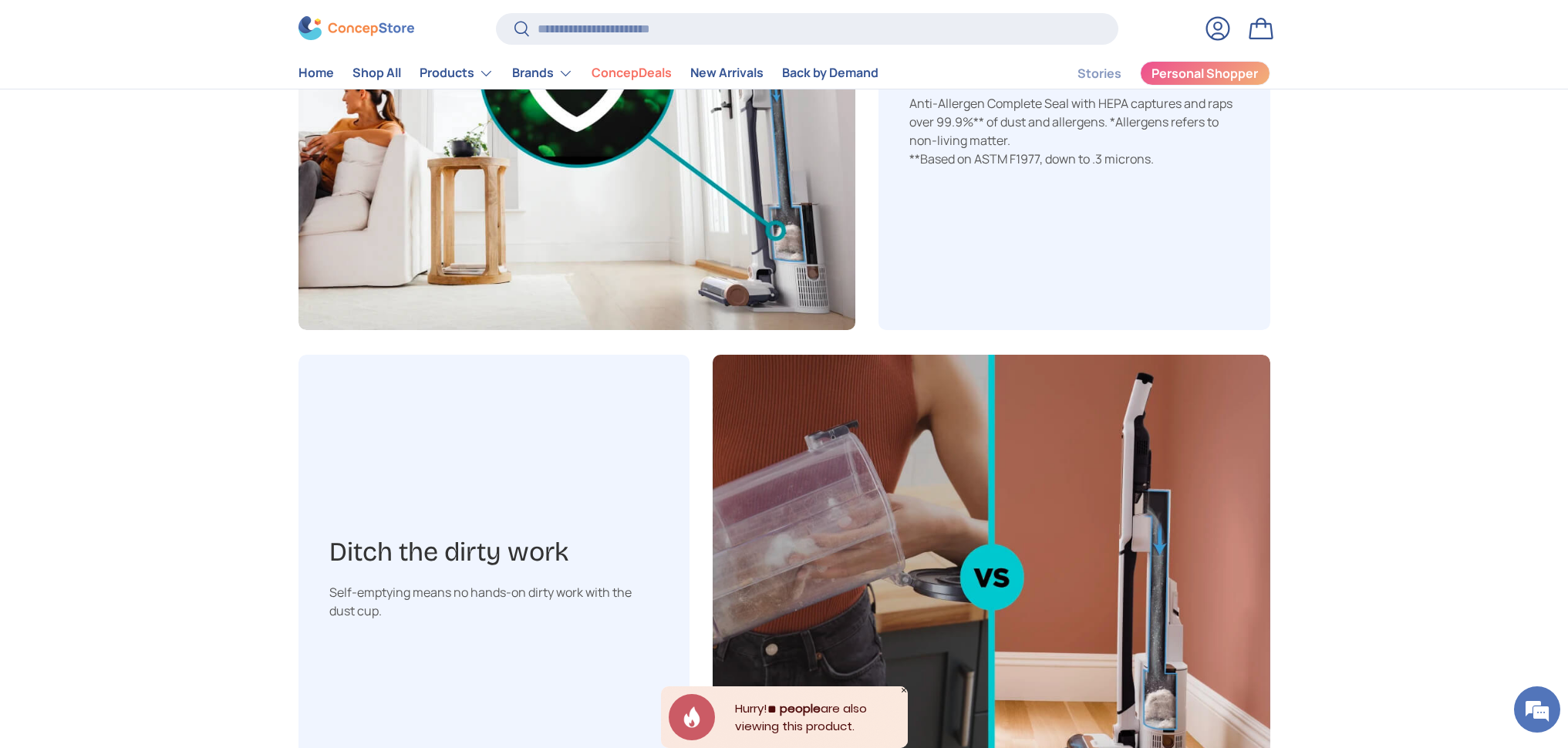
scroll to position [261, 0]
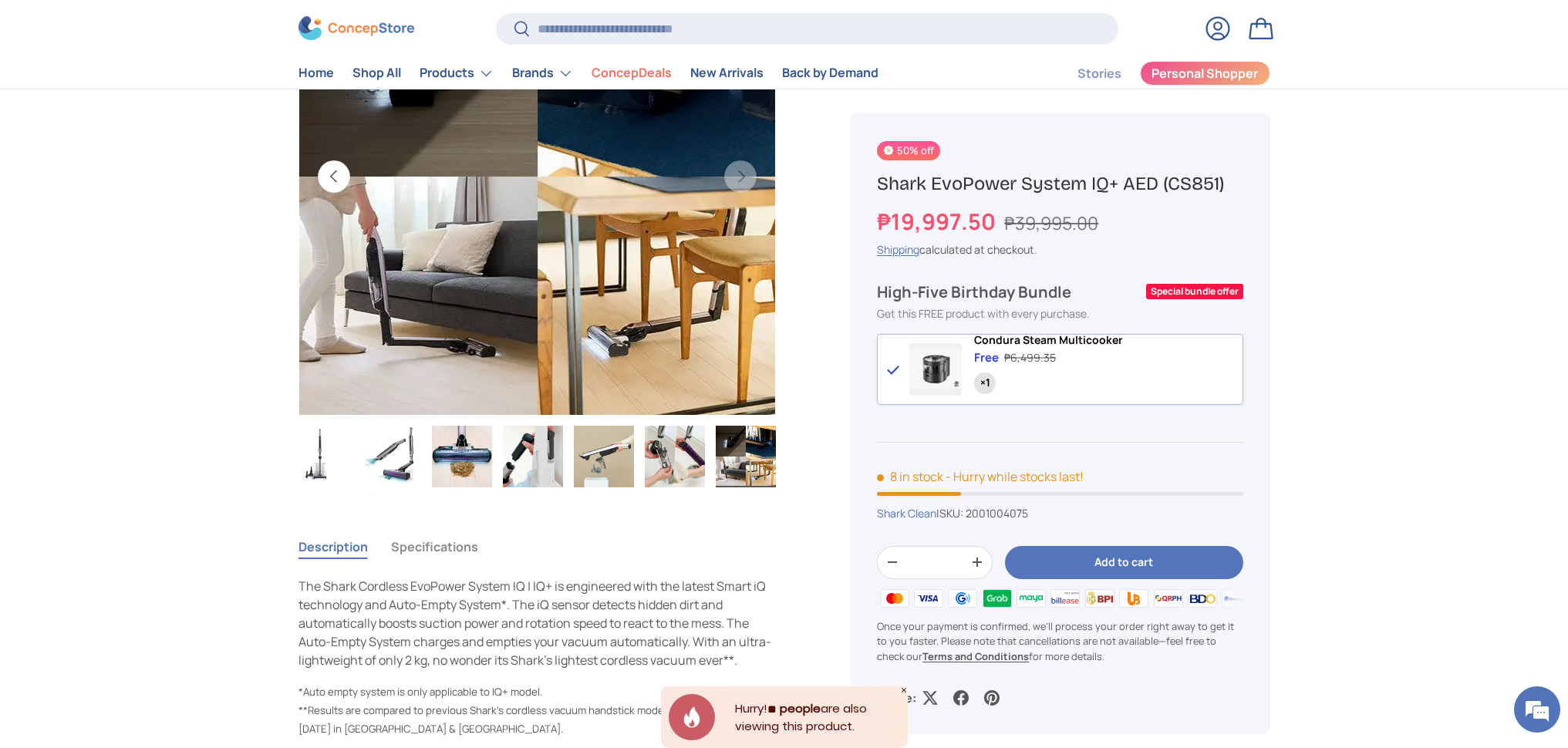
drag, startPoint x: 870, startPoint y: 176, endPoint x: 1157, endPoint y: 186, distance: 287.2
click at [1157, 186] on div "50% off Shark EvoPower System IQ+ AED (CS851) ₱19,997.50 ₱39,995.00 Unit price …" at bounding box center [1059, 423] width 419 height 621
copy h1 "Shark EvoPower System IQ+ AED"
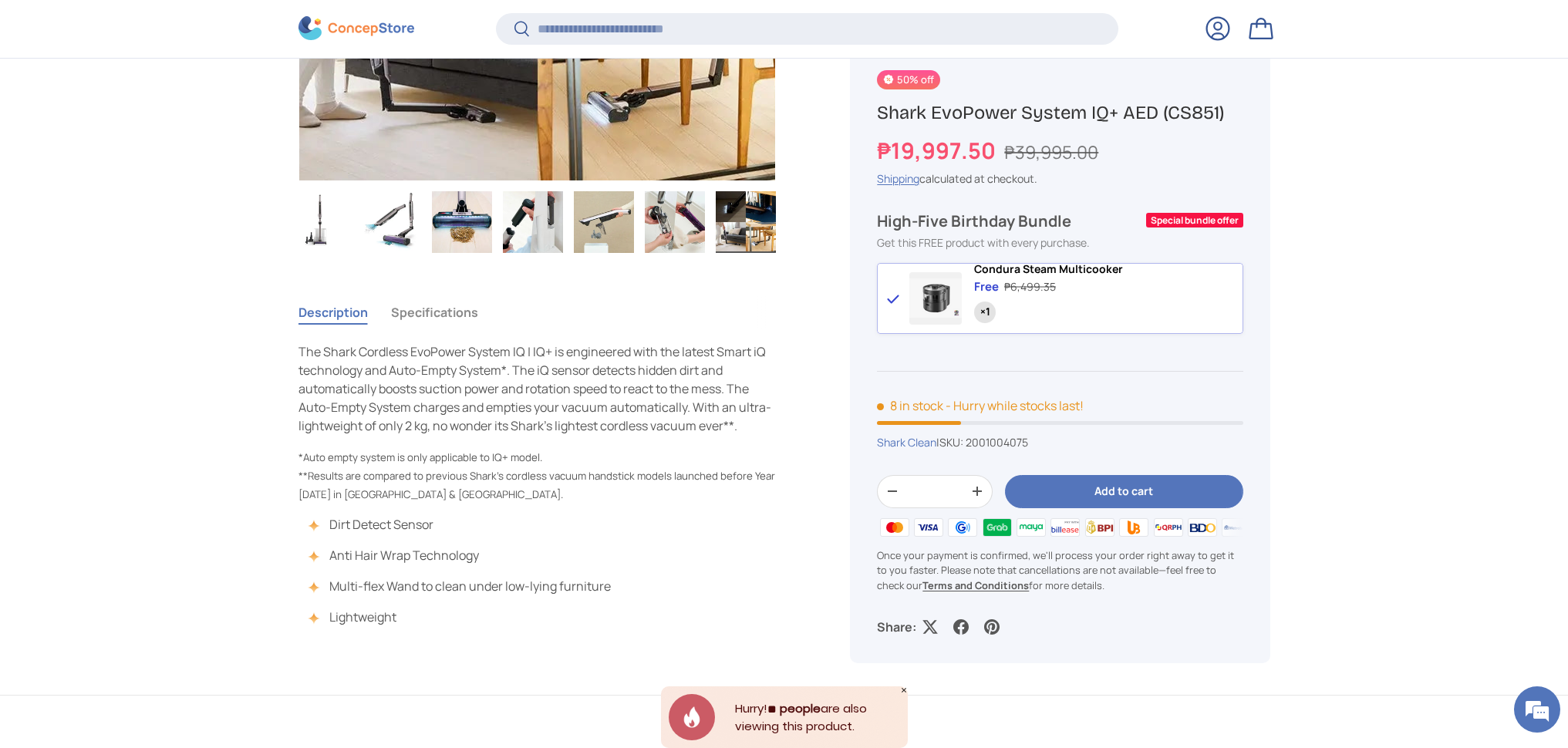
scroll to position [654, 0]
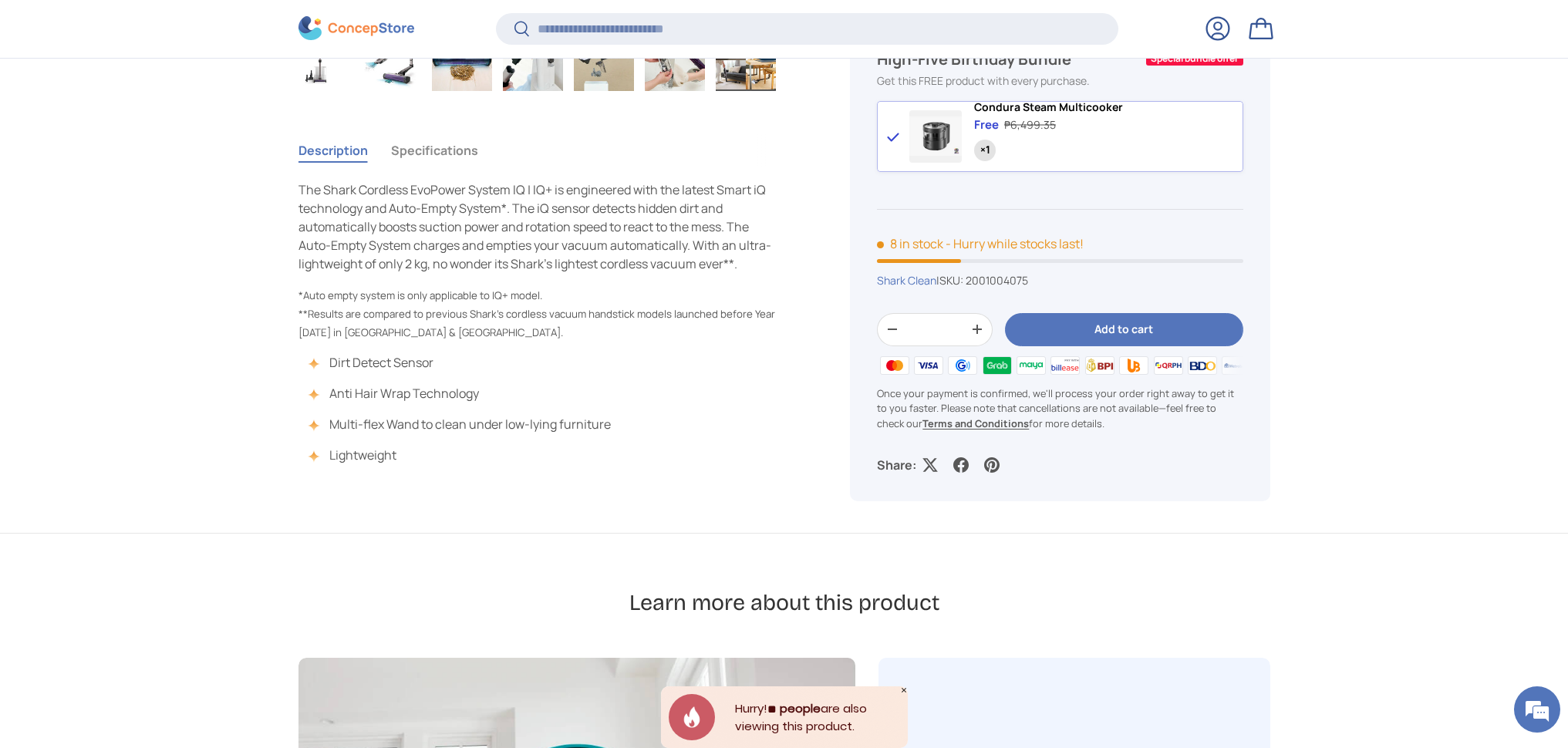
click at [955, 138] on span at bounding box center [934, 135] width 52 height 52
click at [1025, 118] on div "₱6,499.35" at bounding box center [1029, 125] width 52 height 17
click at [1030, 111] on span "Condura Steam Multicooker" at bounding box center [1048, 106] width 149 height 15
click at [891, 132] on icon at bounding box center [893, 137] width 13 height 13
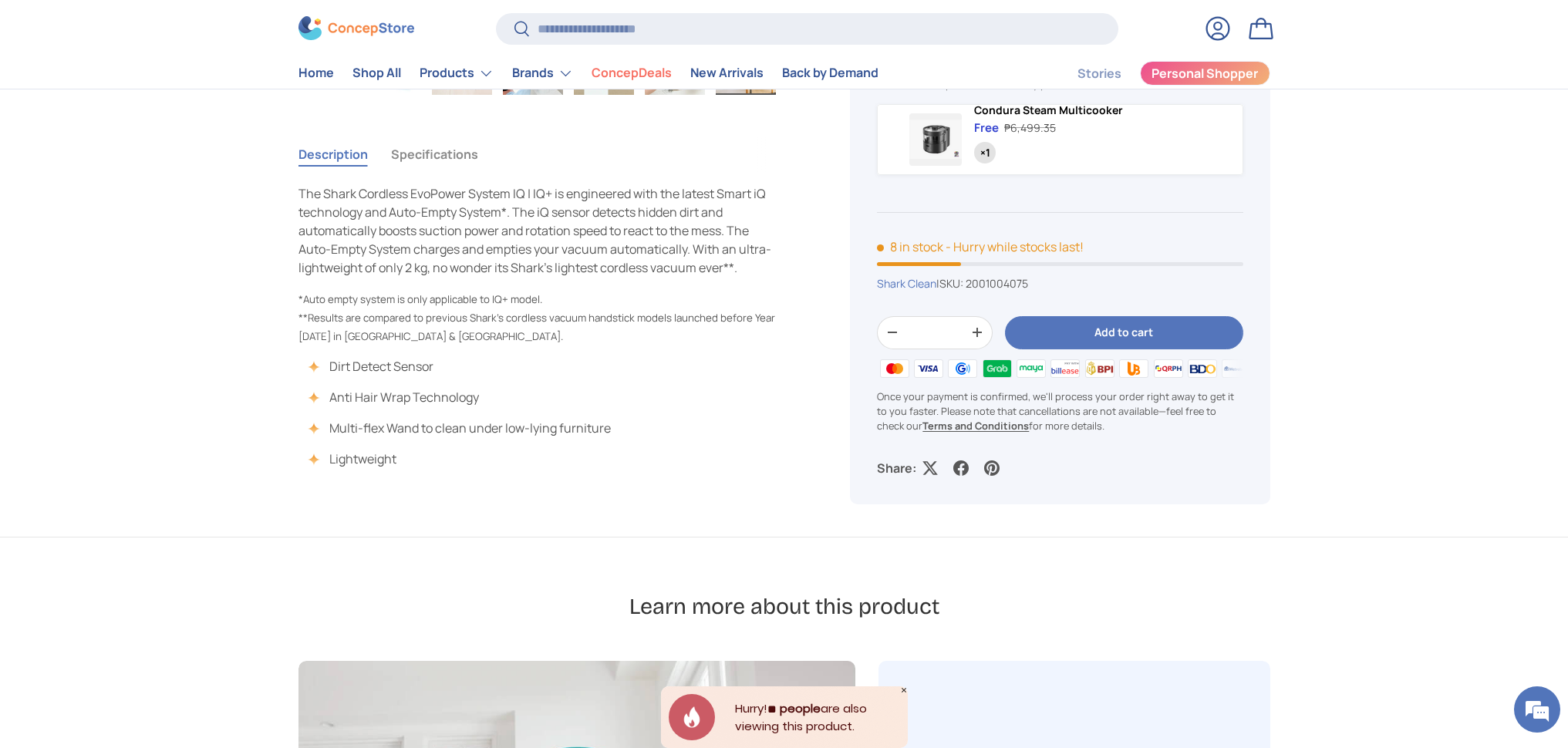
scroll to position [333, 0]
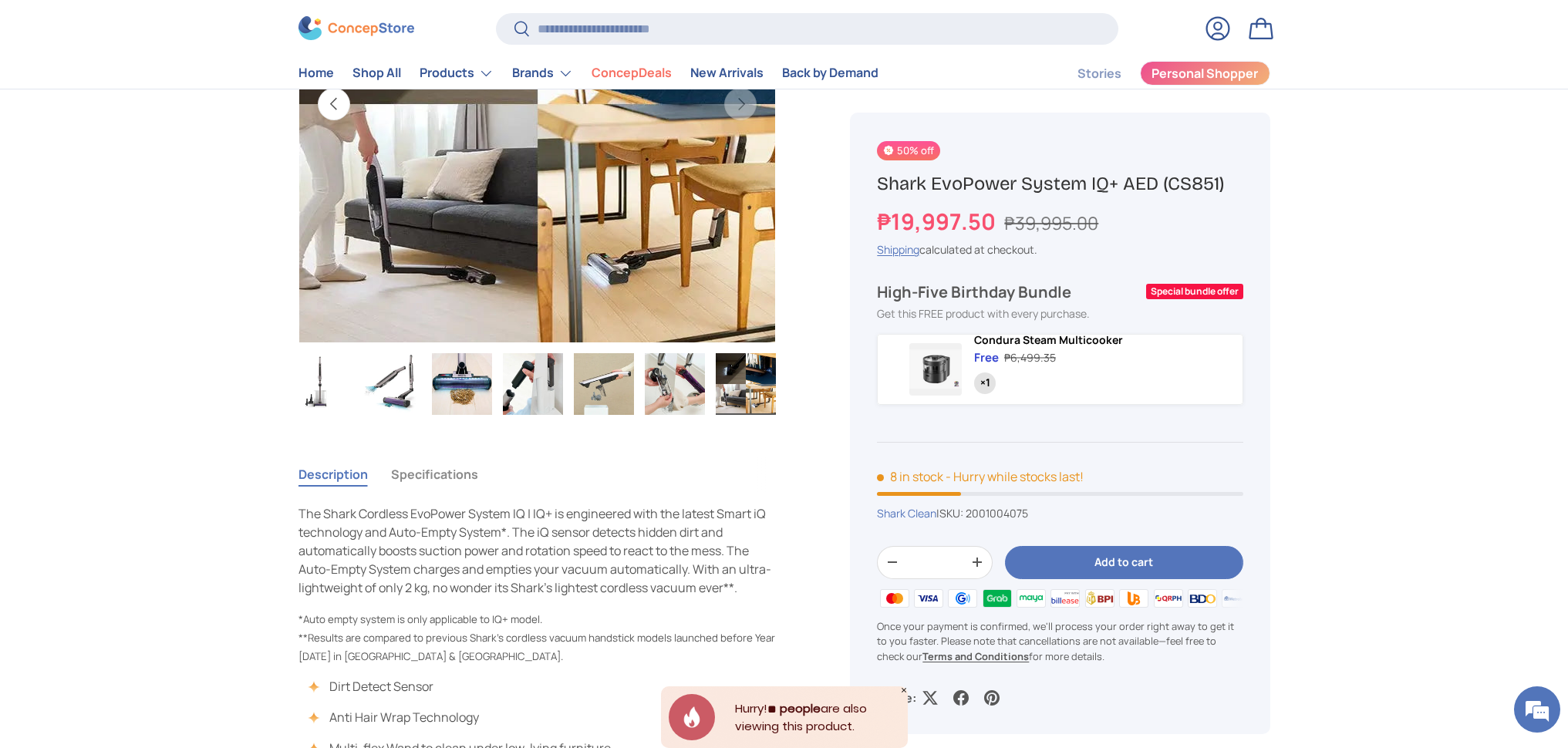
click at [914, 344] on div "Condura Steam Multicooker Free ₱6,499.35 ×1" at bounding box center [1059, 369] width 365 height 71
click at [933, 367] on span at bounding box center [934, 369] width 52 height 52
click at [1065, 484] on p "- Hurry while stocks last!" at bounding box center [1014, 476] width 138 height 17
drag, startPoint x: 882, startPoint y: 181, endPoint x: 1155, endPoint y: 178, distance: 273.0
click at [1155, 178] on h1 "Shark EvoPower System IQ+ AED (CS851)" at bounding box center [1059, 184] width 365 height 24
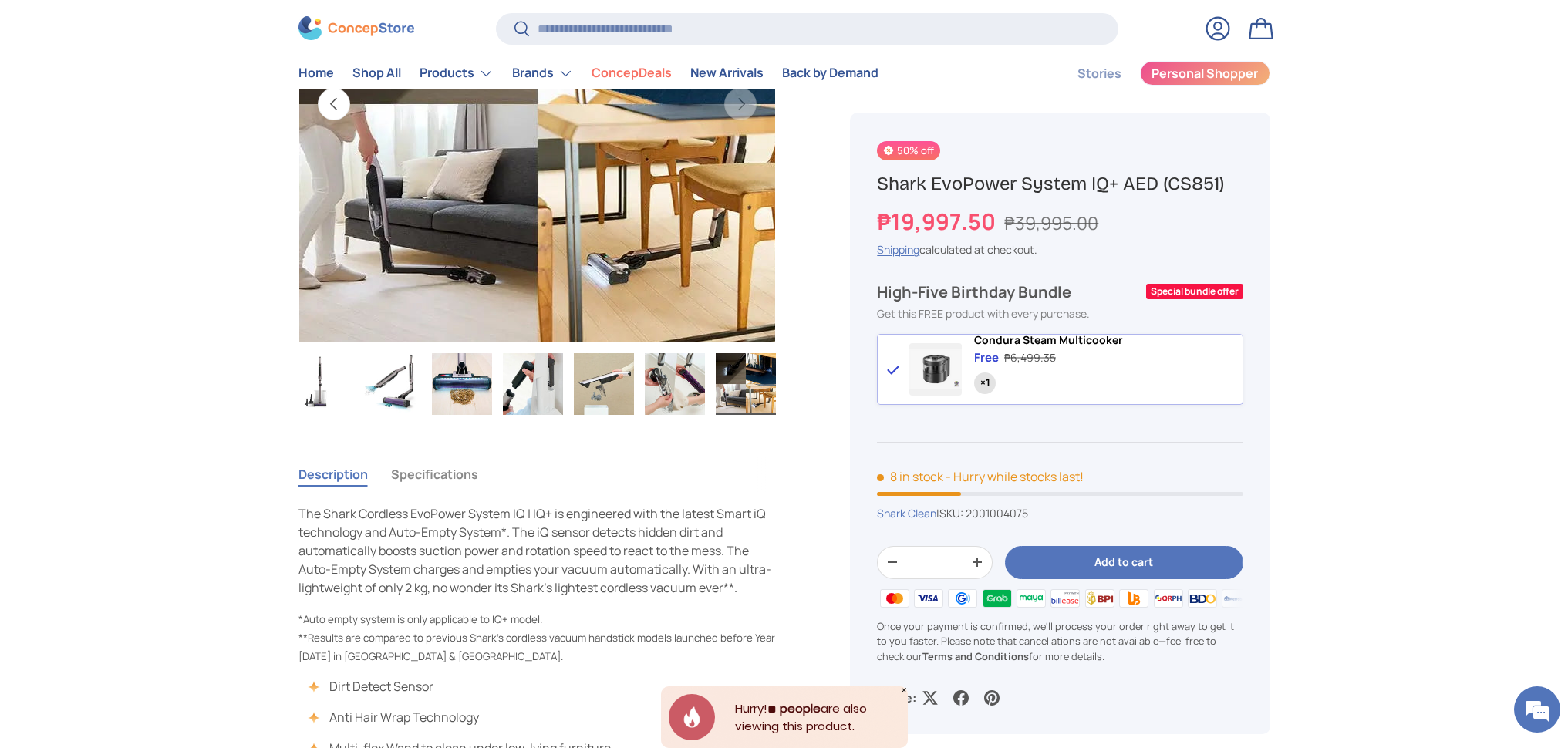
copy h1 "Shark EvoPower System IQ+ AED"
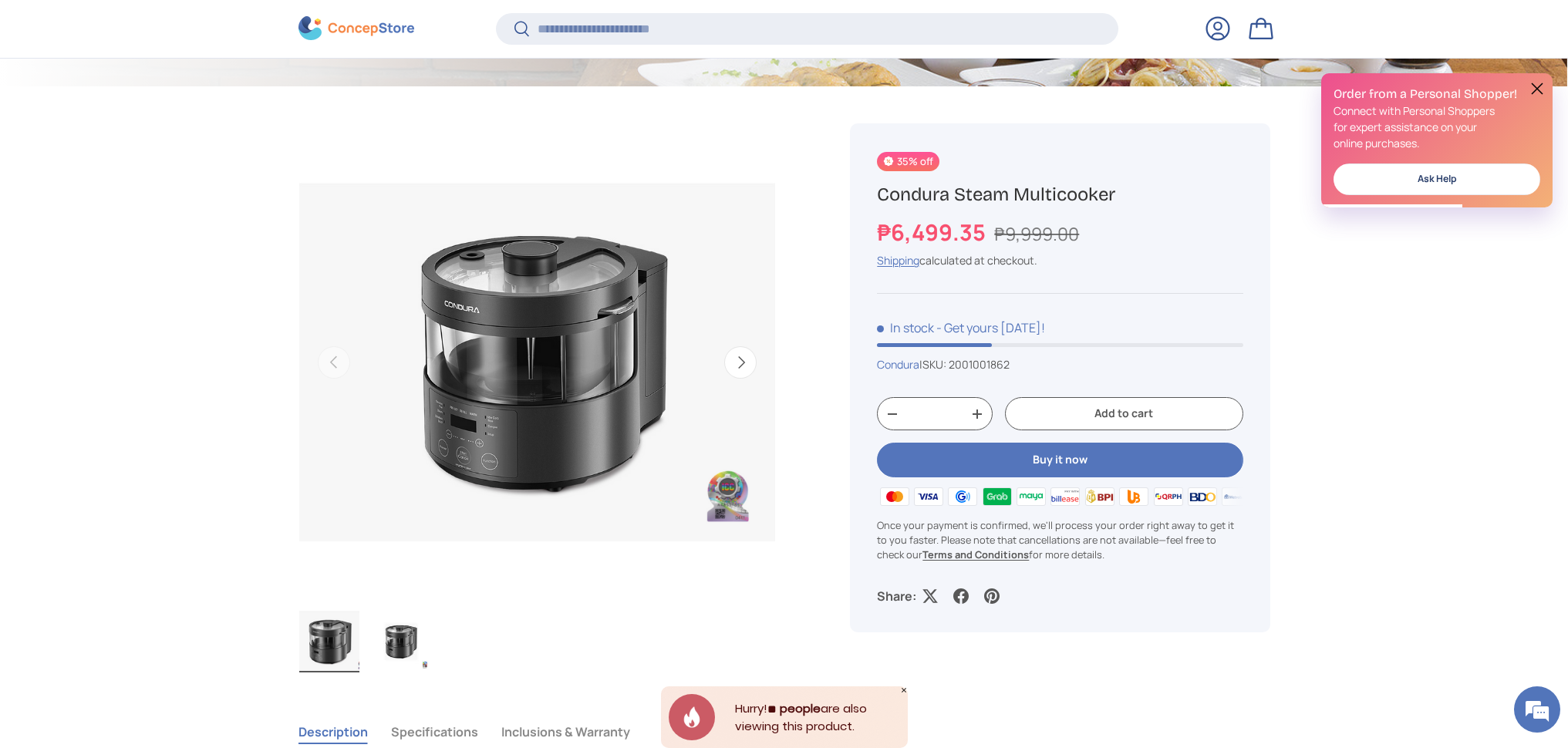
click at [756, 360] on button "Next" at bounding box center [740, 362] width 32 height 32
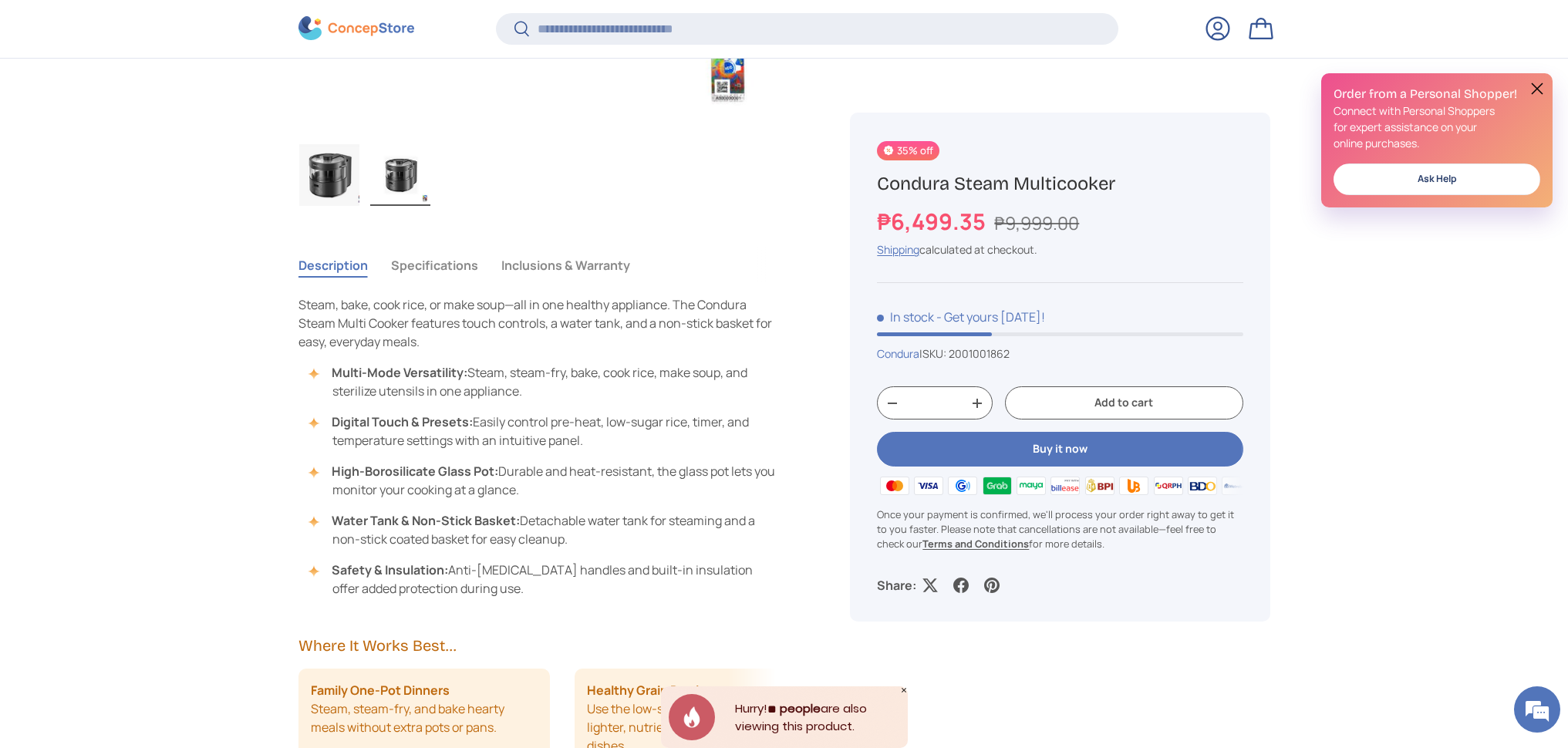
click at [430, 257] on button "Specifications" at bounding box center [434, 265] width 87 height 35
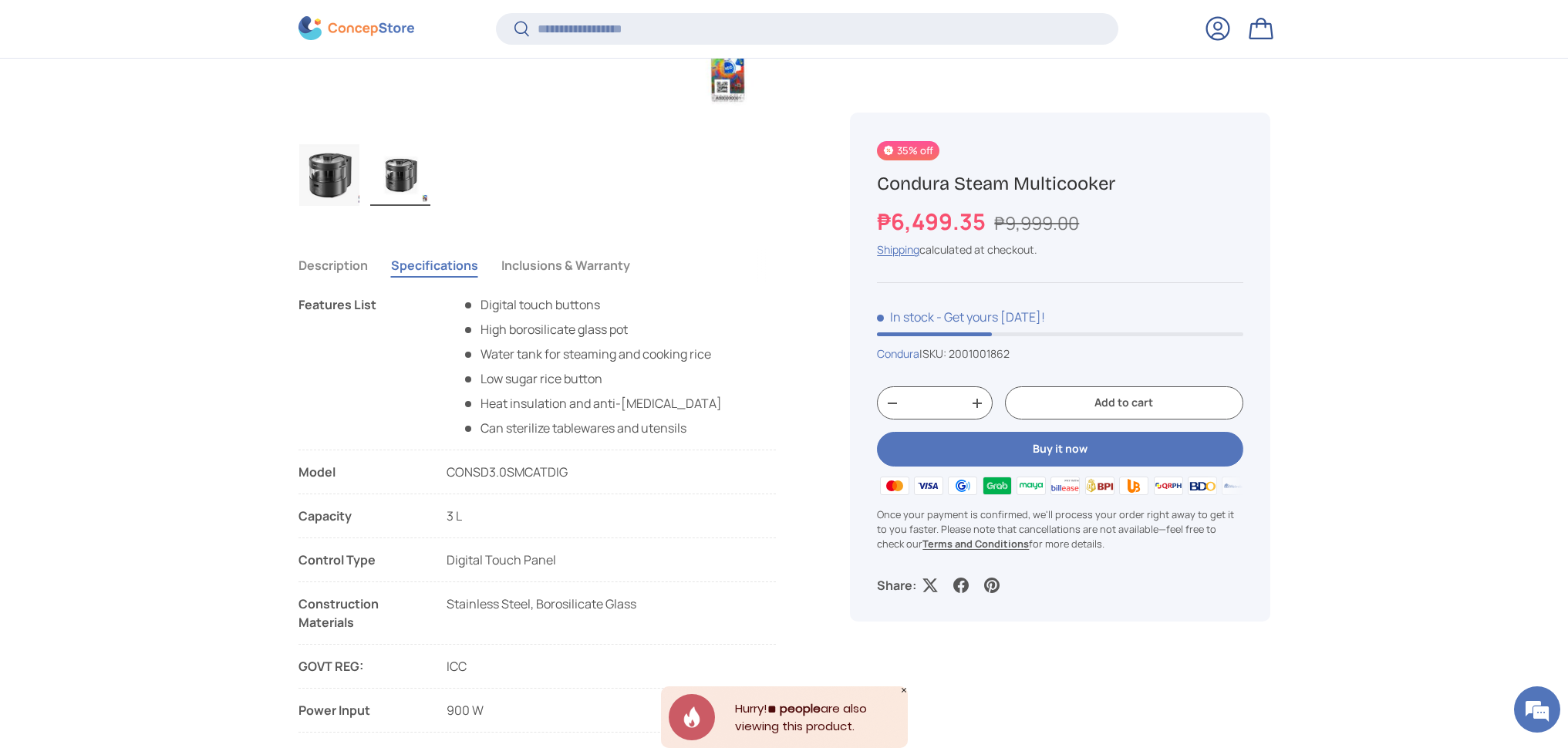
click at [307, 268] on button "Description" at bounding box center [333, 265] width 70 height 35
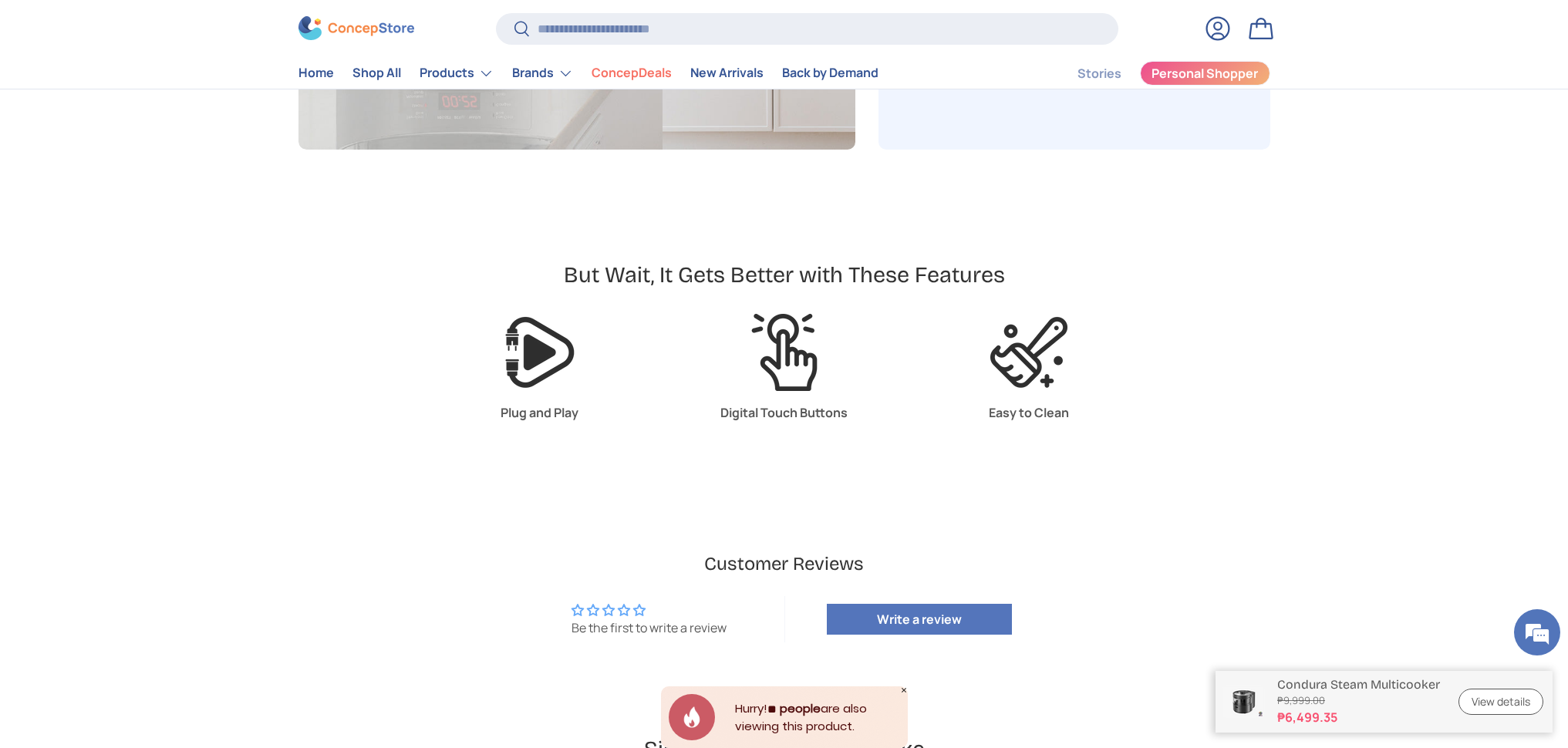
scroll to position [3246, 0]
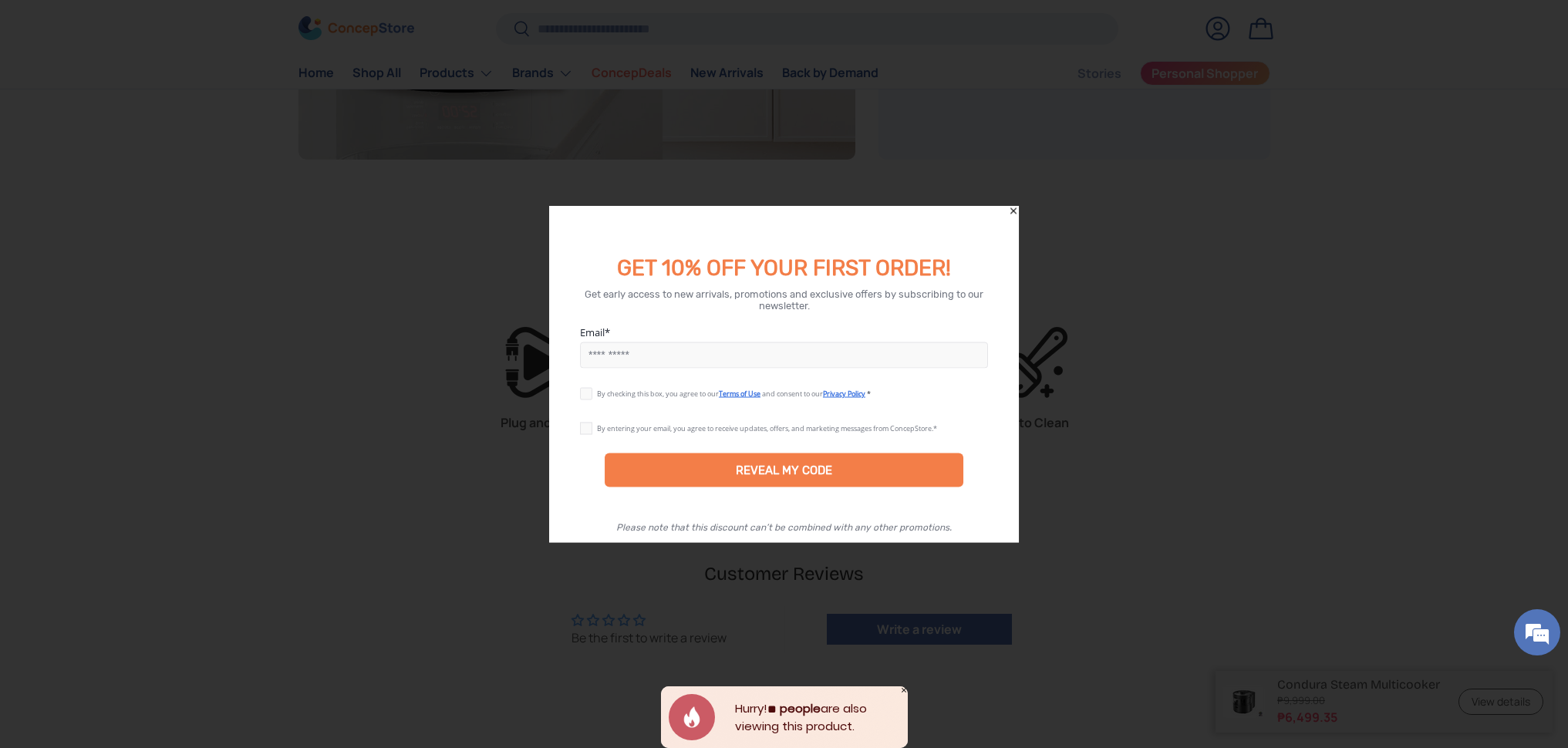
click at [1015, 210] on icon "Close" at bounding box center [1013, 211] width 11 height 11
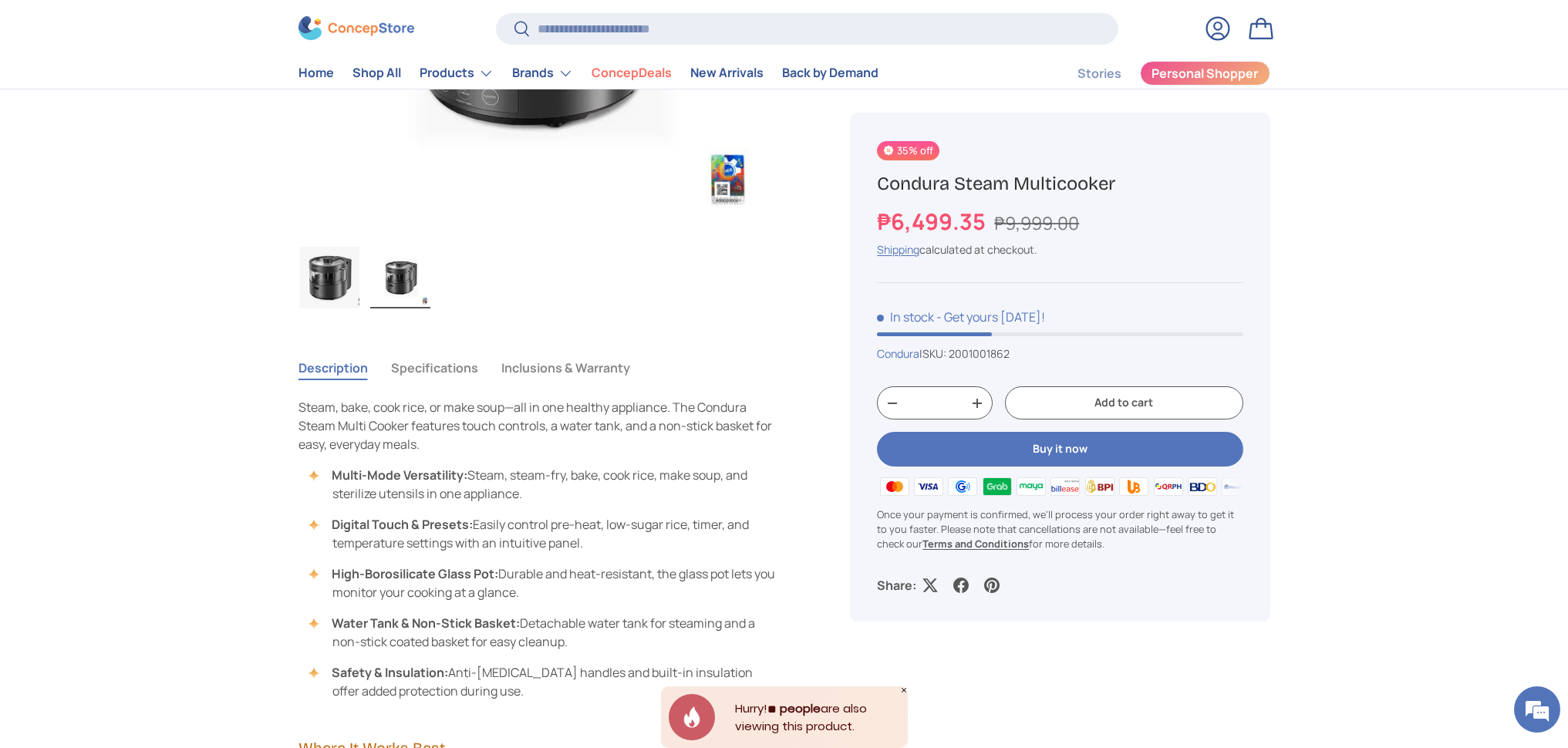
scroll to position [542, 0]
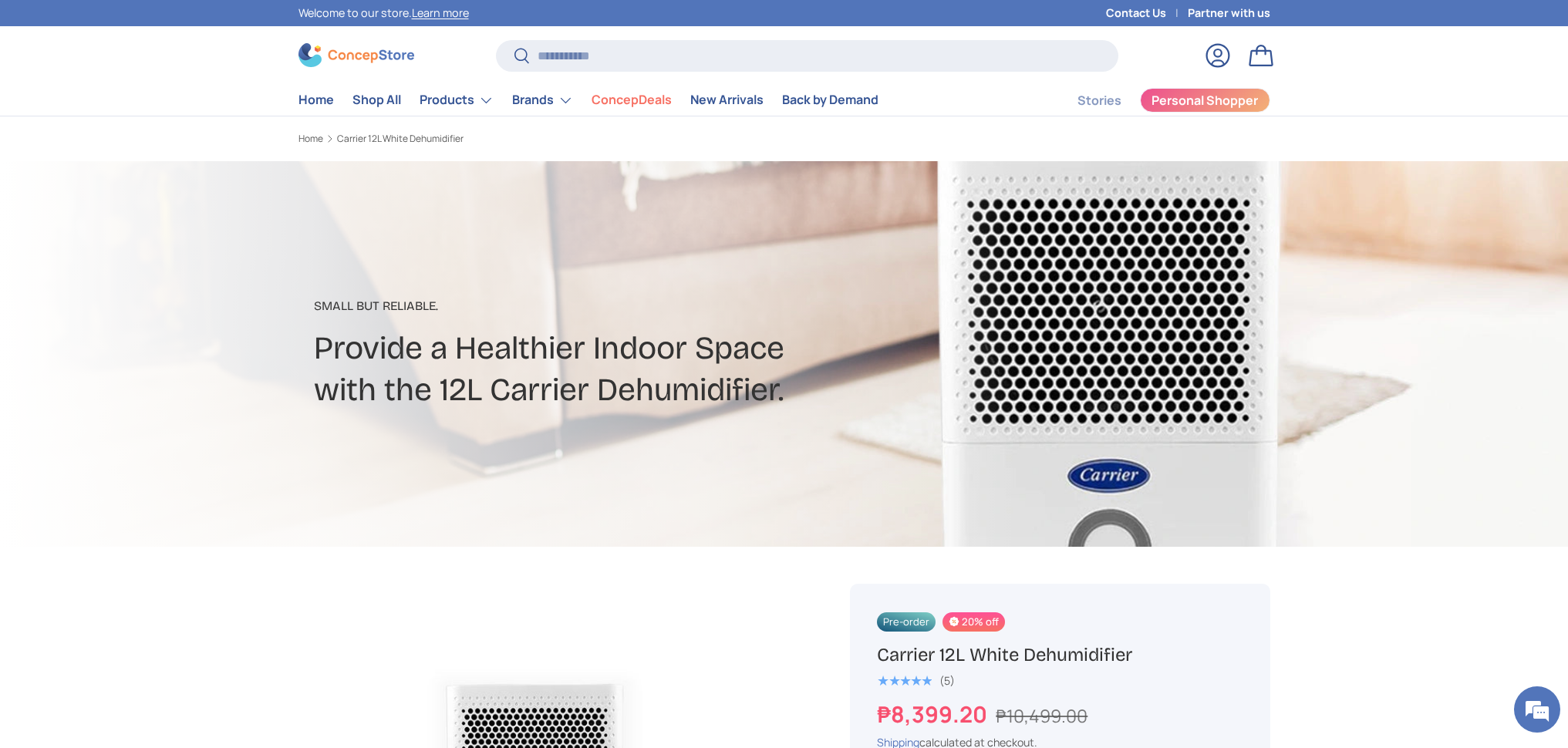
scroll to position [384, 0]
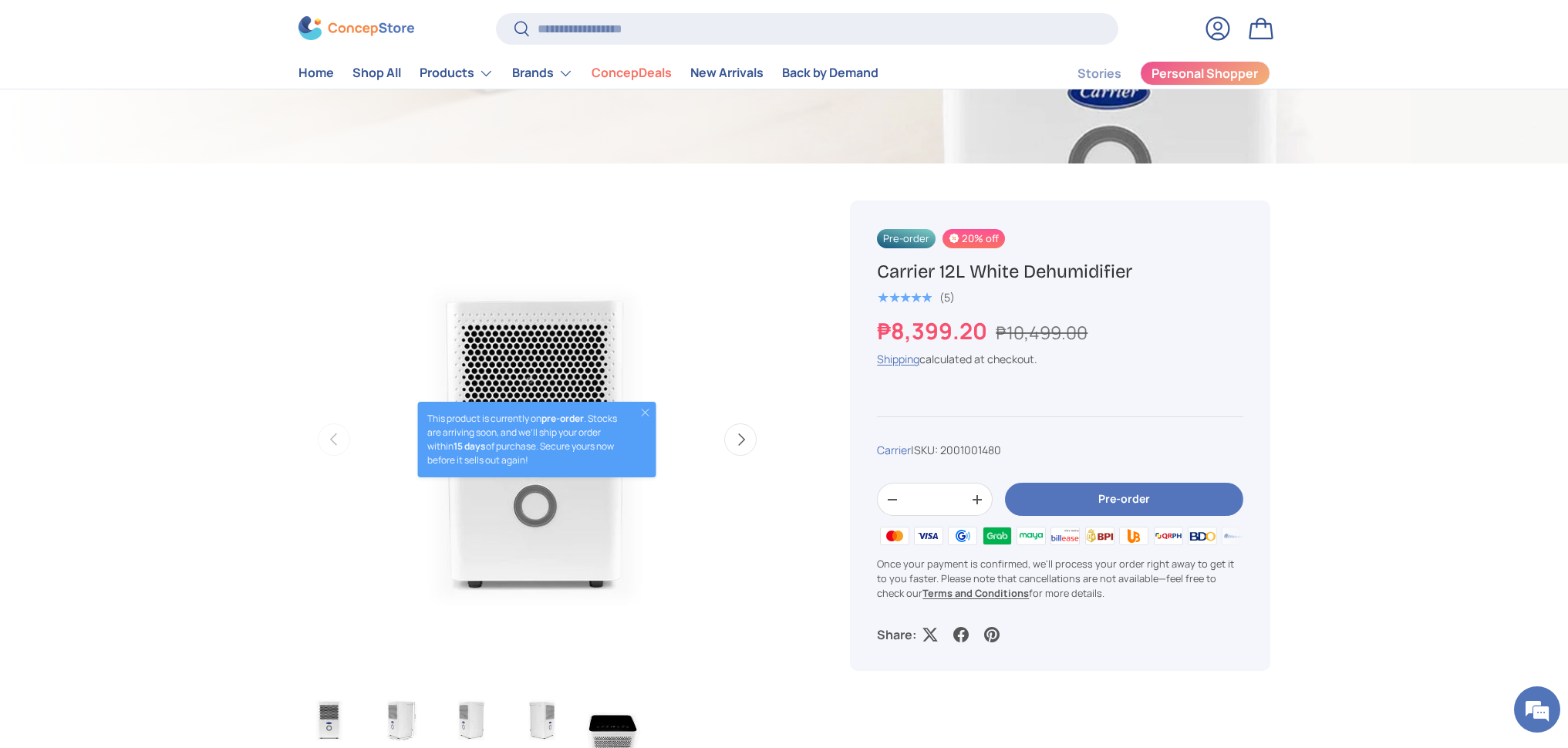
click at [739, 446] on button "Next" at bounding box center [740, 439] width 32 height 32
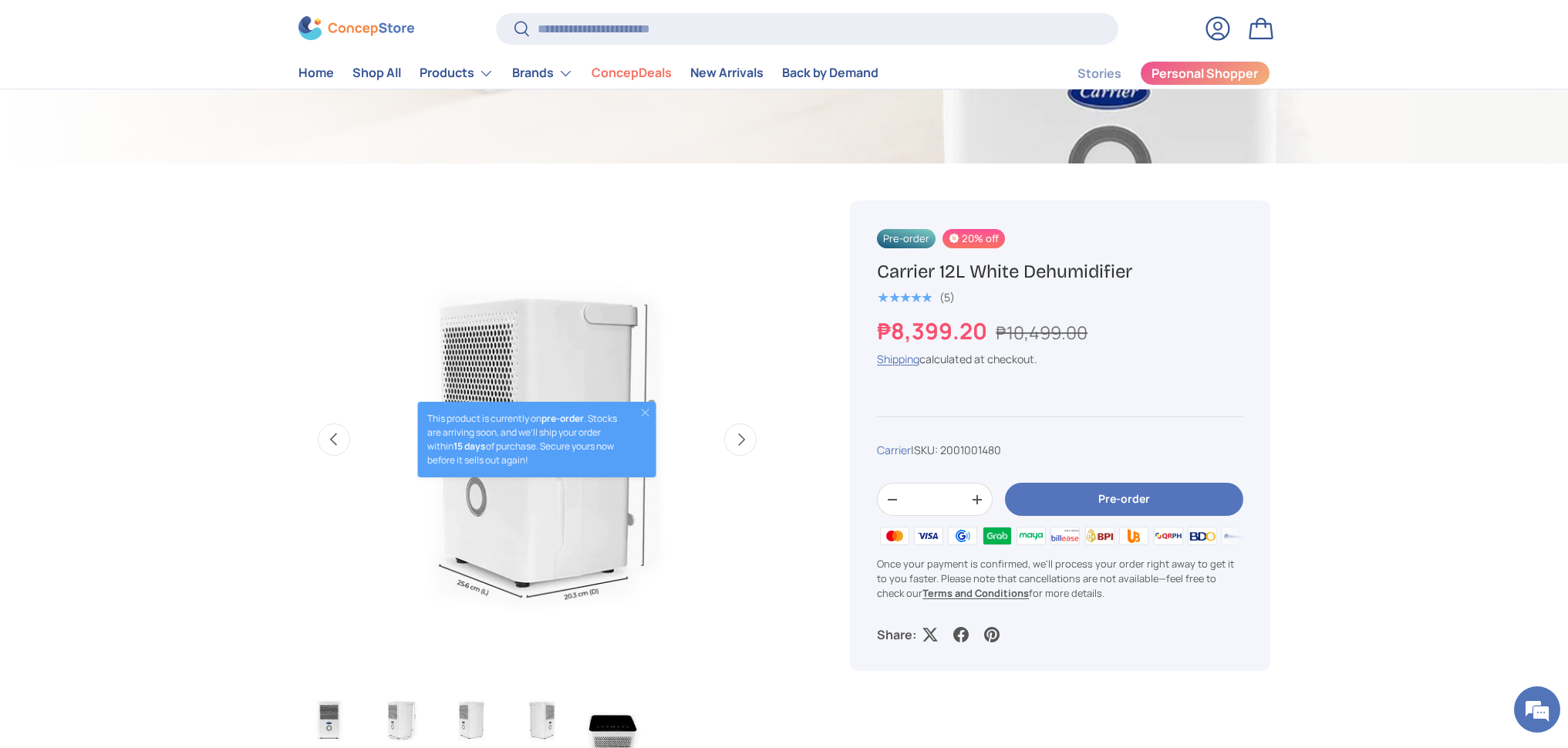
click at [739, 446] on button "Next" at bounding box center [740, 439] width 32 height 32
click at [594, 711] on img "Gallery Viewer" at bounding box center [612, 720] width 60 height 62
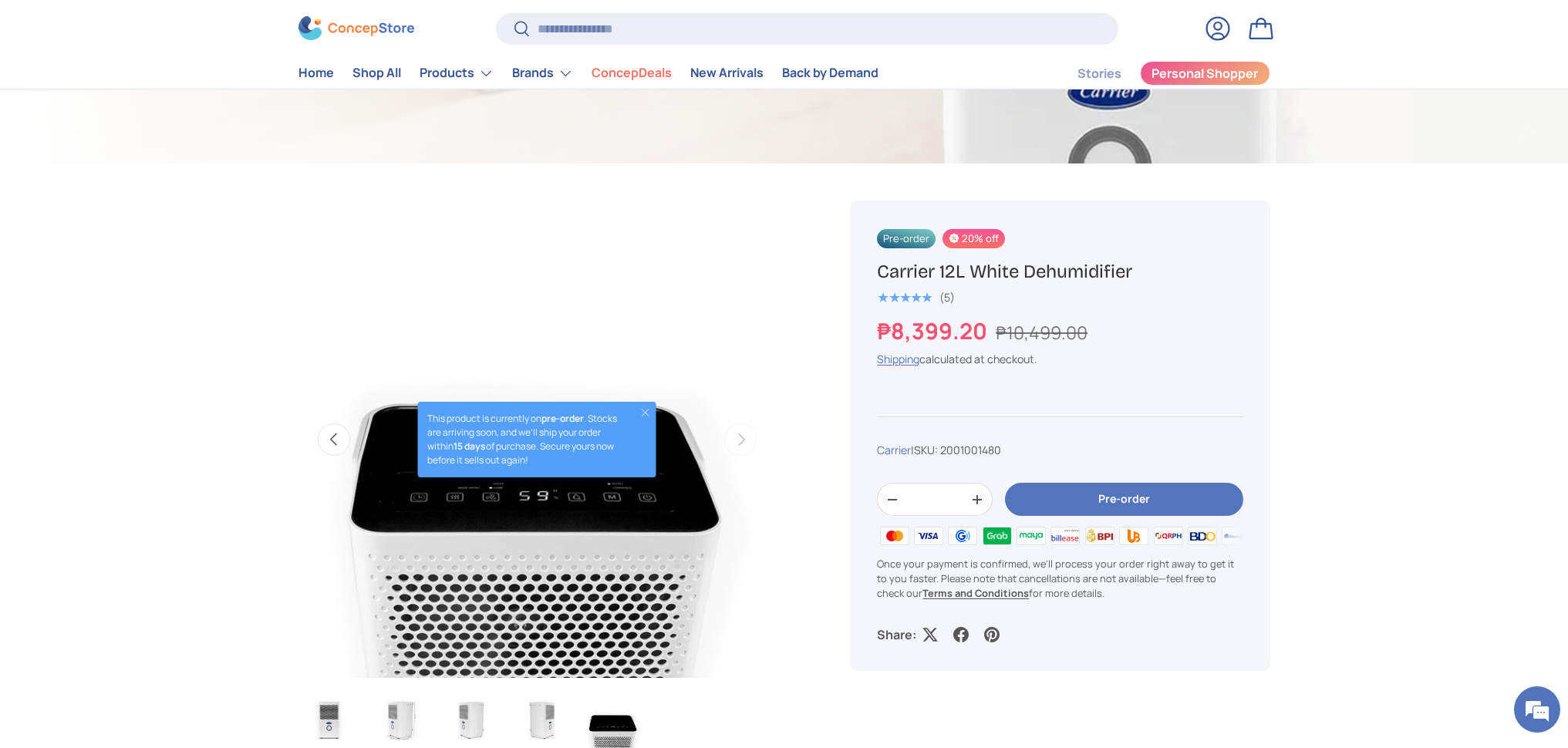
click at [651, 412] on button "Close" at bounding box center [645, 412] width 13 height 13
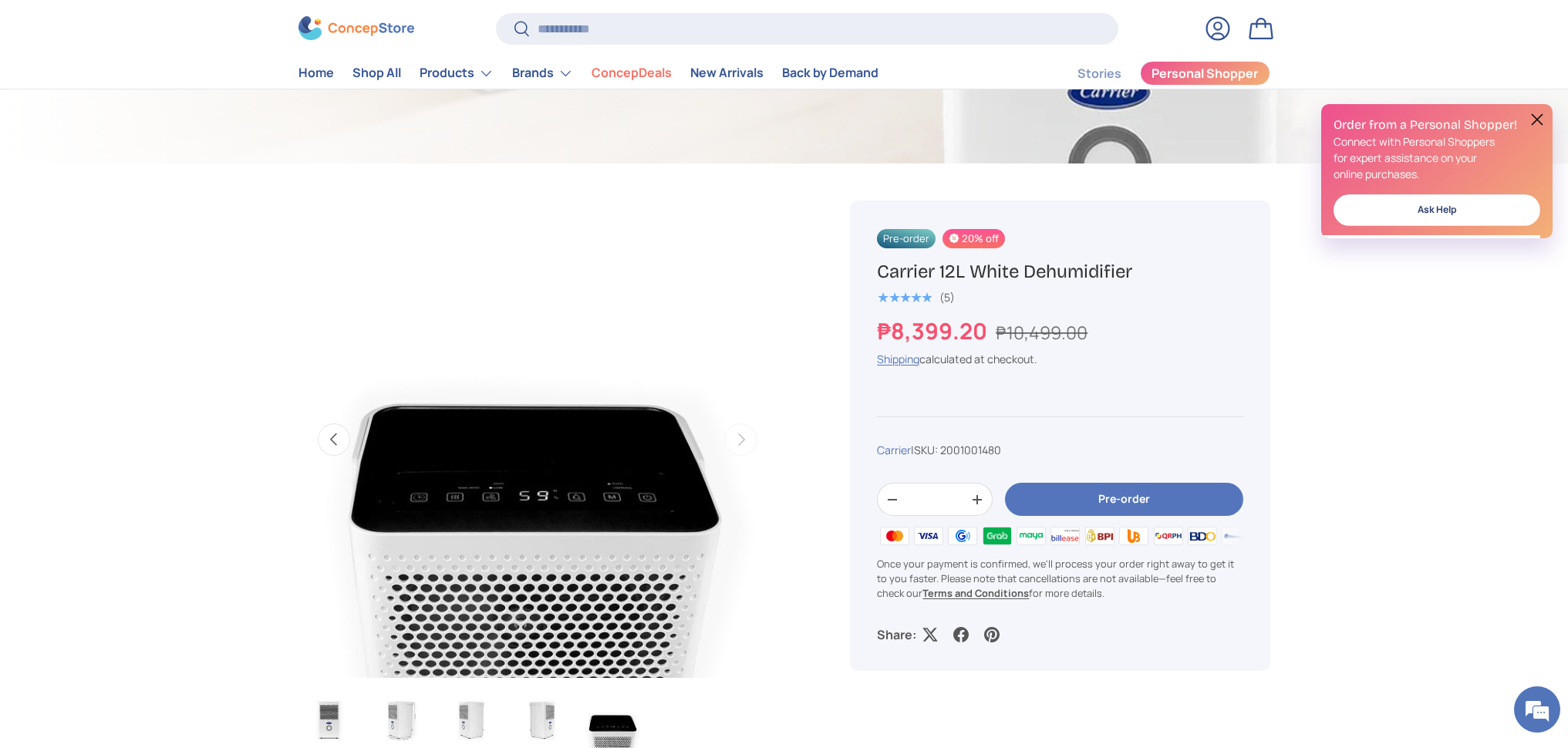
click at [643, 488] on img "Gallery Viewer" at bounding box center [537, 439] width 478 height 478
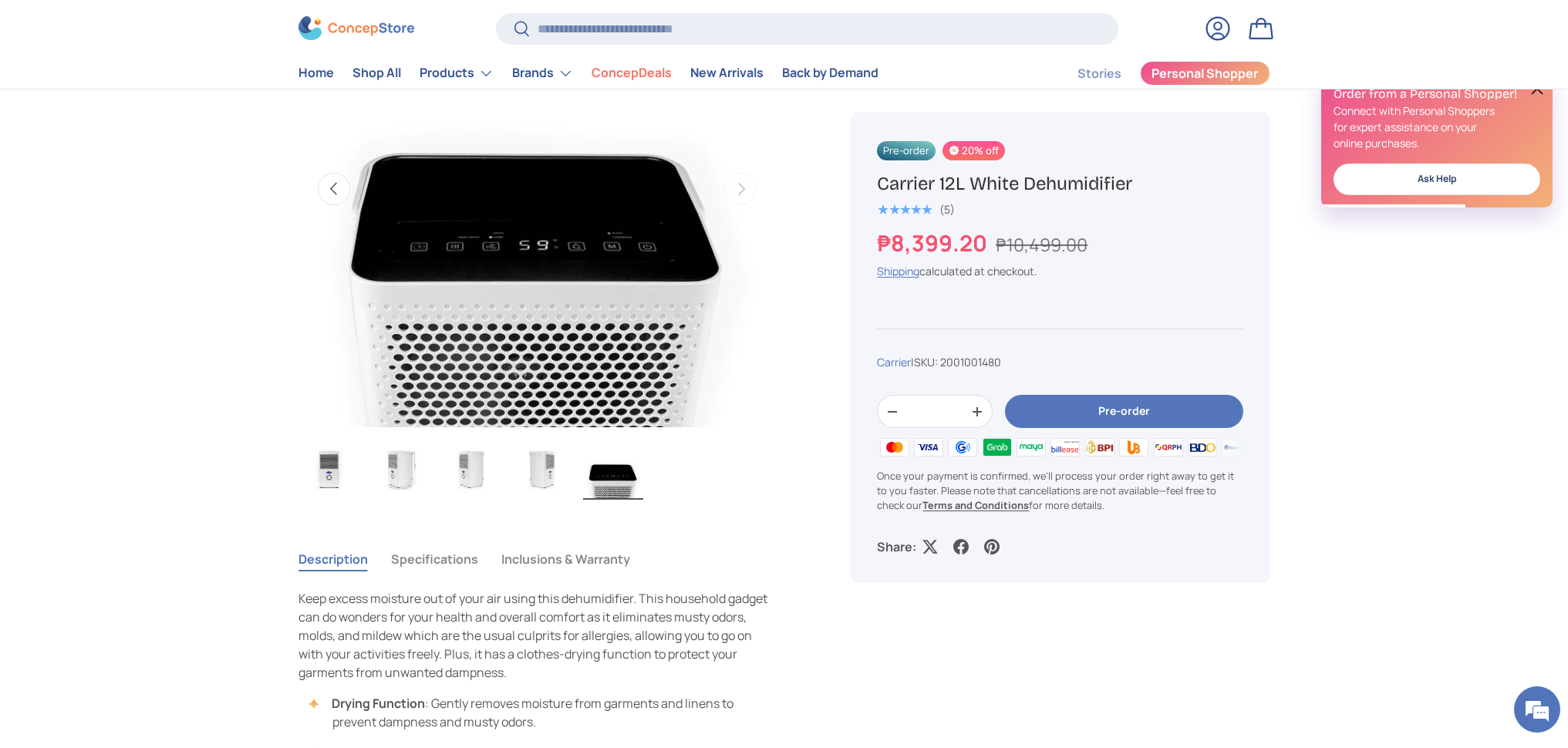
scroll to position [401, 0]
